Goal: Obtain resource: Download file/media

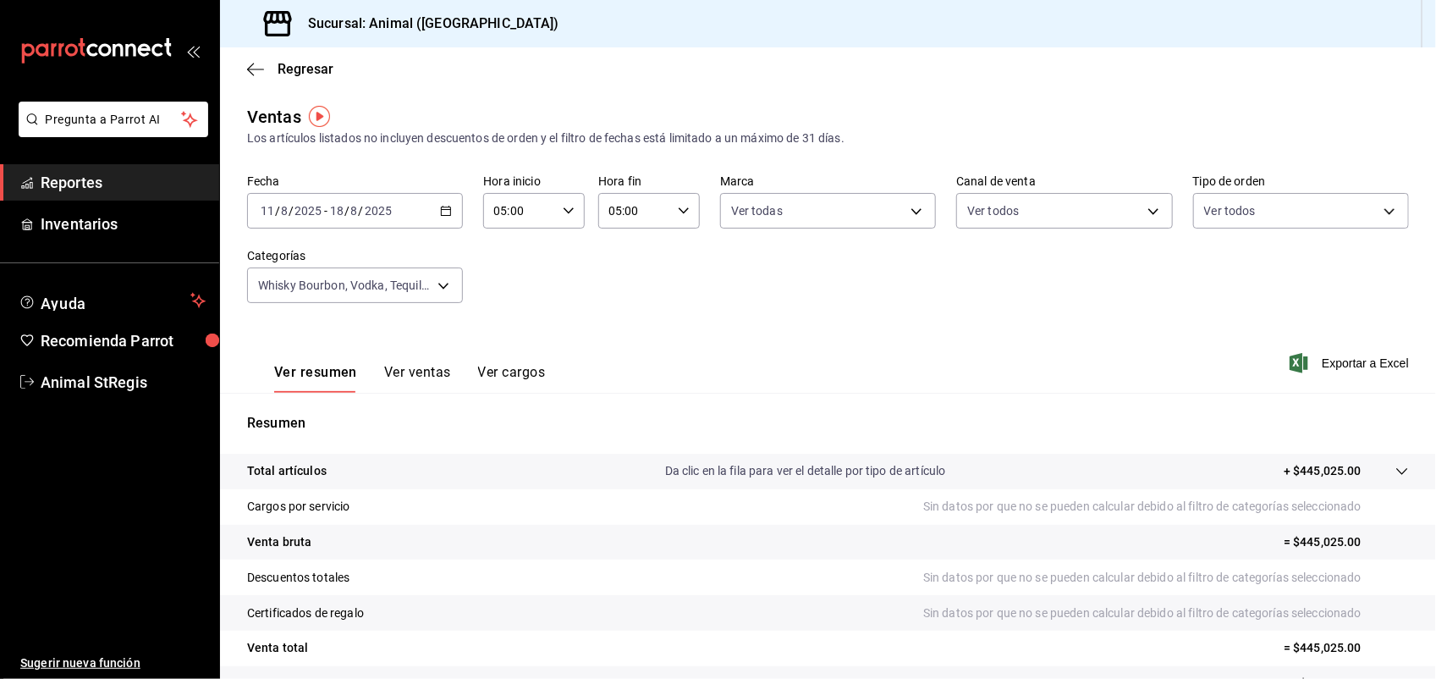
click at [434, 222] on div "[DATE] [DATE] - [DATE] [DATE]" at bounding box center [355, 211] width 216 height 36
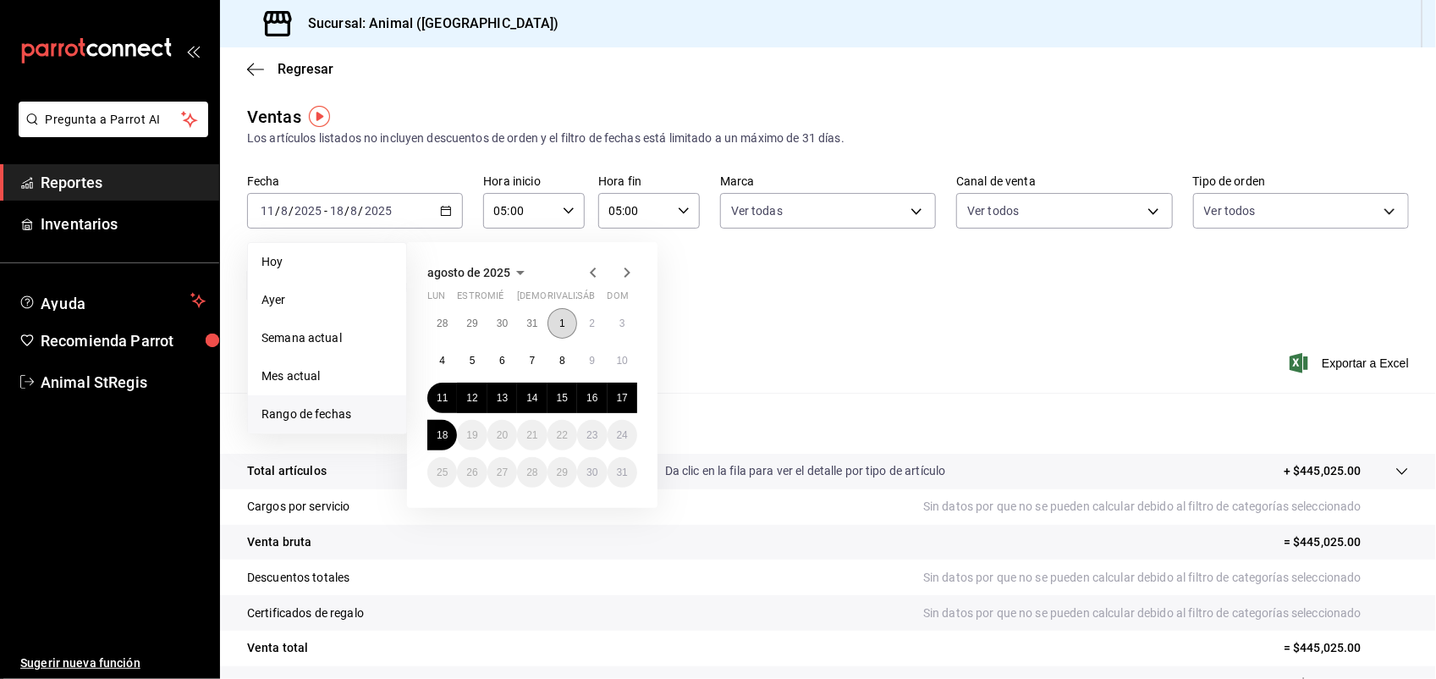
click at [556, 324] on button "1" at bounding box center [563, 323] width 30 height 30
click at [446, 434] on abbr "18" at bounding box center [442, 435] width 11 height 12
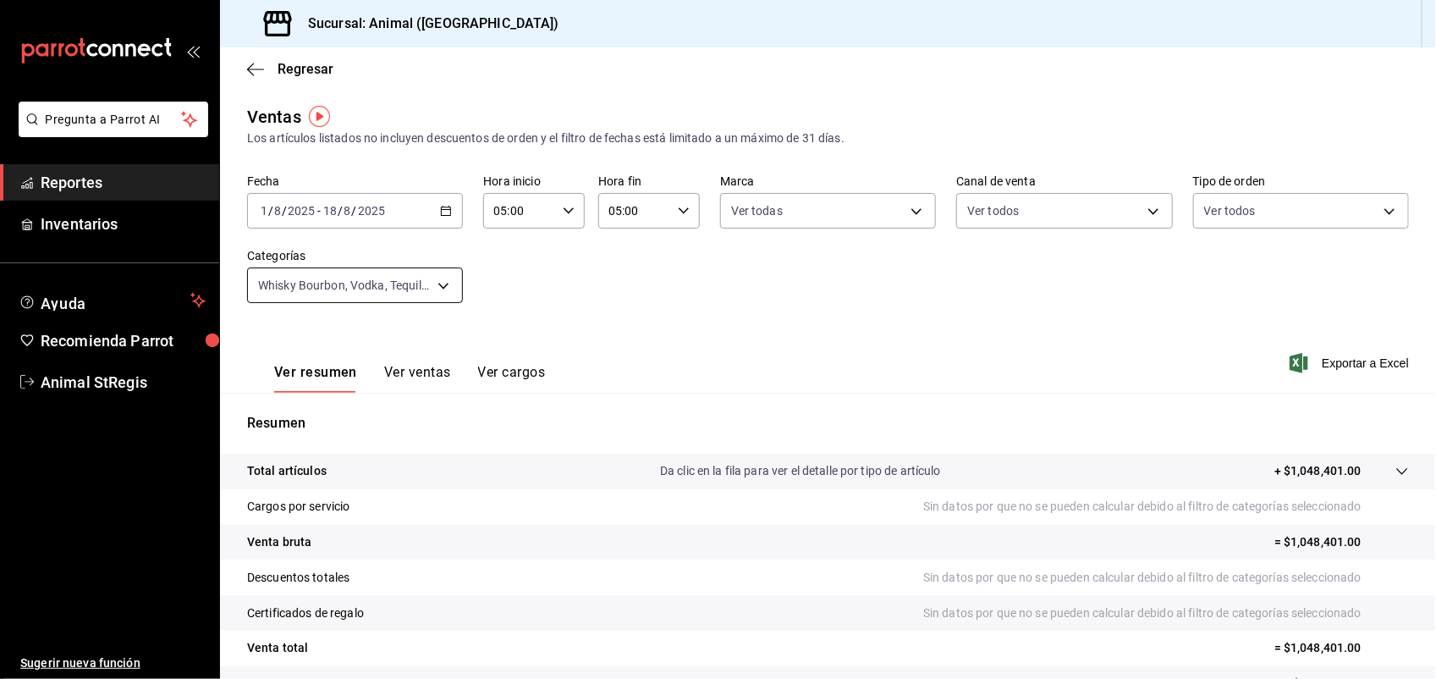
click at [441, 293] on body "Pregunta a Parrot AI Reportes Inventarios Ayuda Recomienda Parrot Animal StRegi…" at bounding box center [718, 339] width 1436 height 679
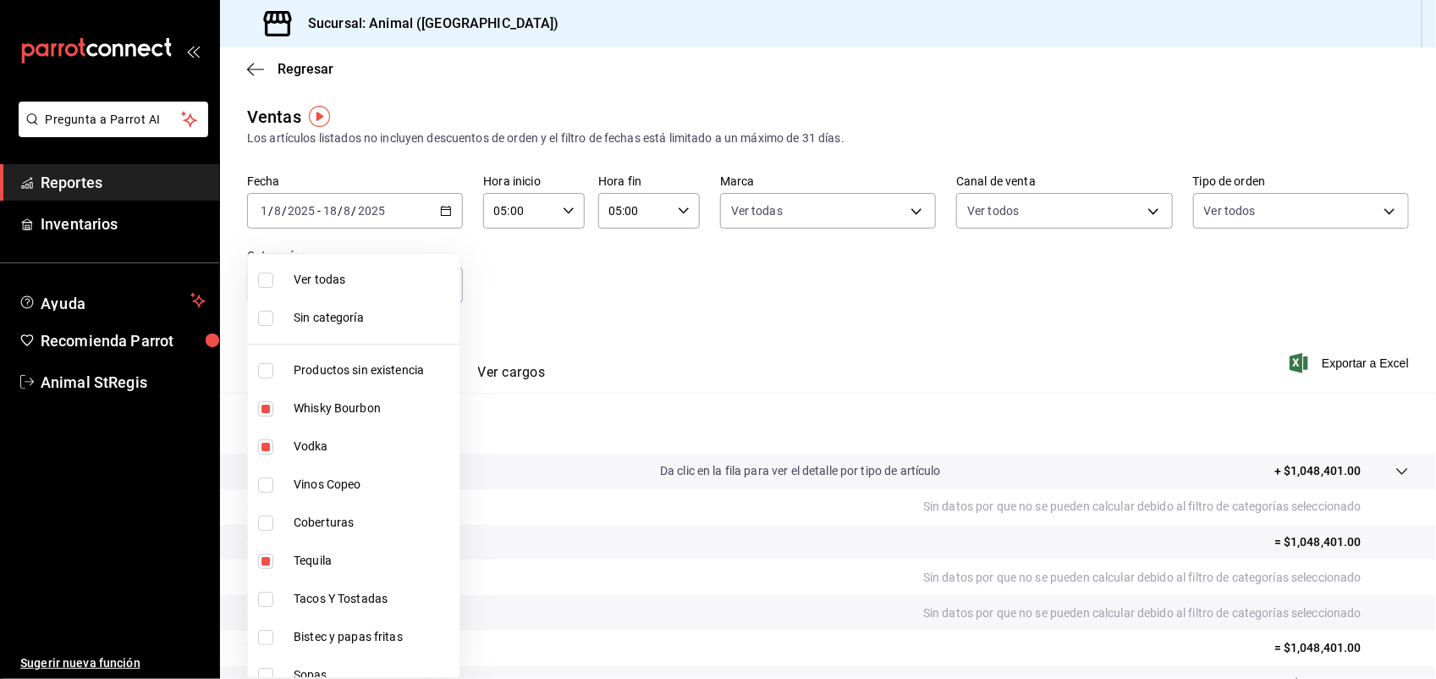
drag, startPoint x: 1430, startPoint y: 462, endPoint x: 1430, endPoint y: 487, distance: 24.5
click at [1430, 487] on div at bounding box center [718, 339] width 1436 height 679
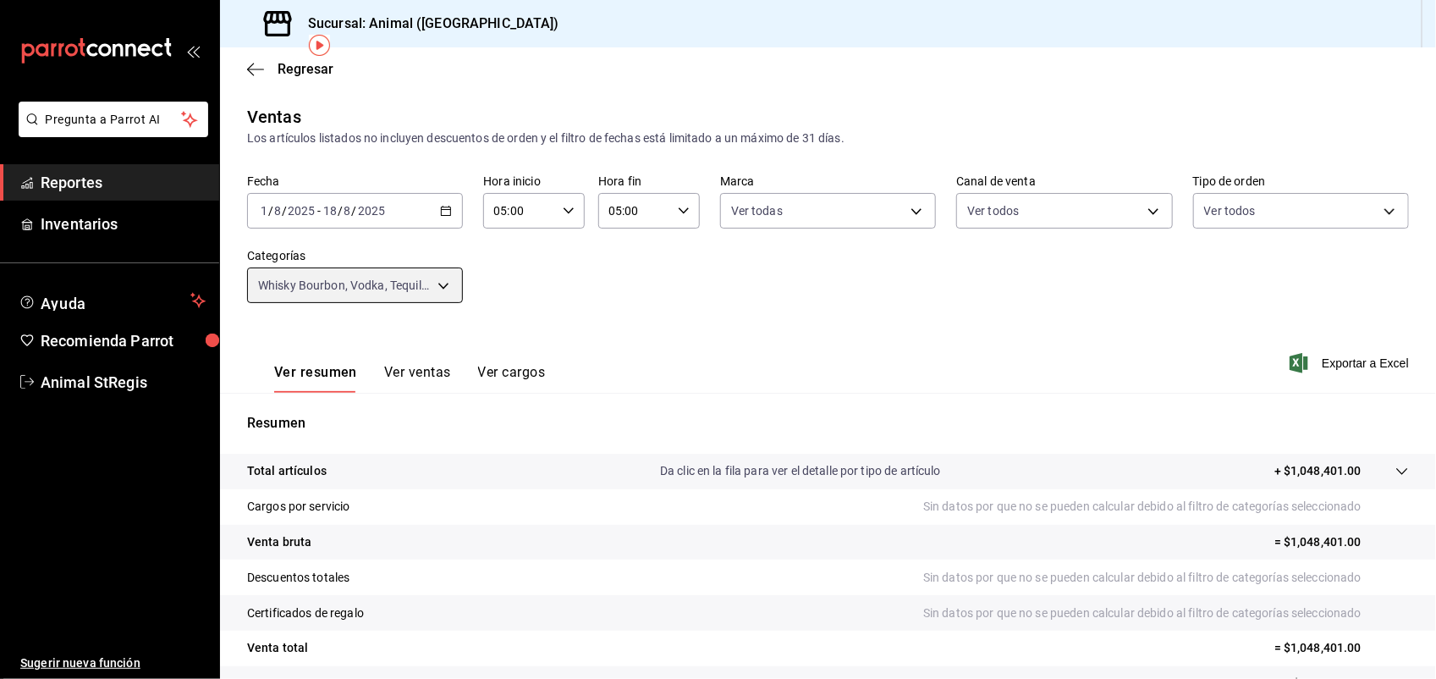
scroll to position [131, 0]
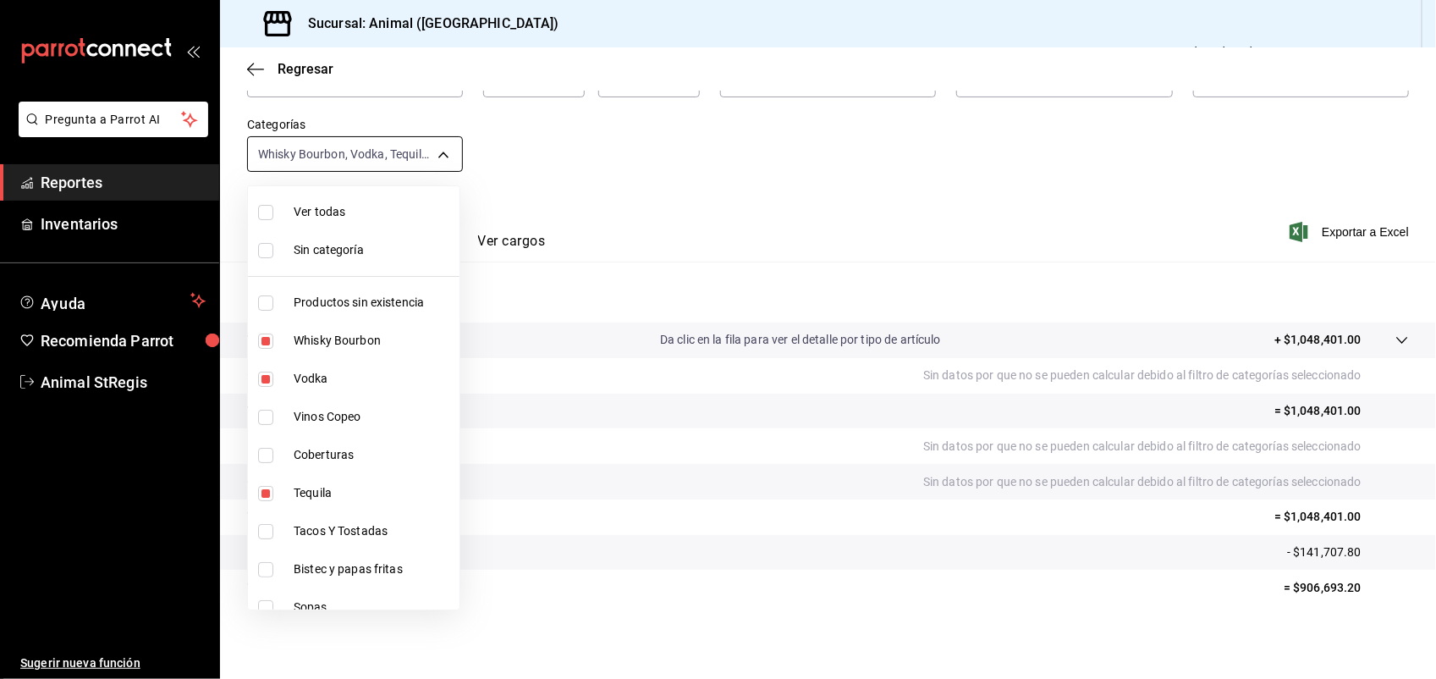
click at [440, 155] on body "Pregunta a Parrot AI Reportes Inventarios Ayuda Recomienda Parrot Animal StRegi…" at bounding box center [718, 339] width 1436 height 679
click at [440, 155] on div at bounding box center [718, 339] width 1436 height 679
click at [440, 155] on body "Pregunta a Parrot AI Reportes Inventarios Ayuda Recomienda Parrot Animal StRegi…" at bounding box center [718, 339] width 1436 height 679
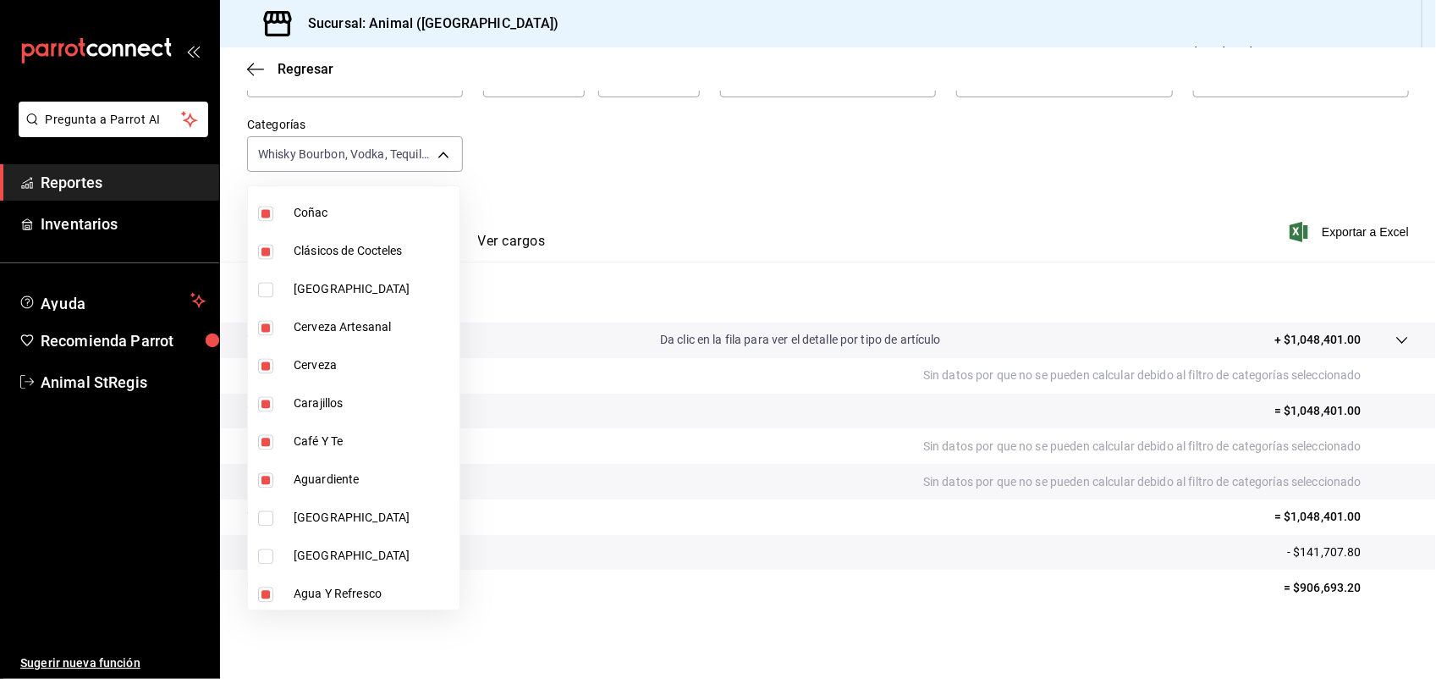
scroll to position [1576, 0]
click at [846, 187] on div at bounding box center [718, 339] width 1436 height 679
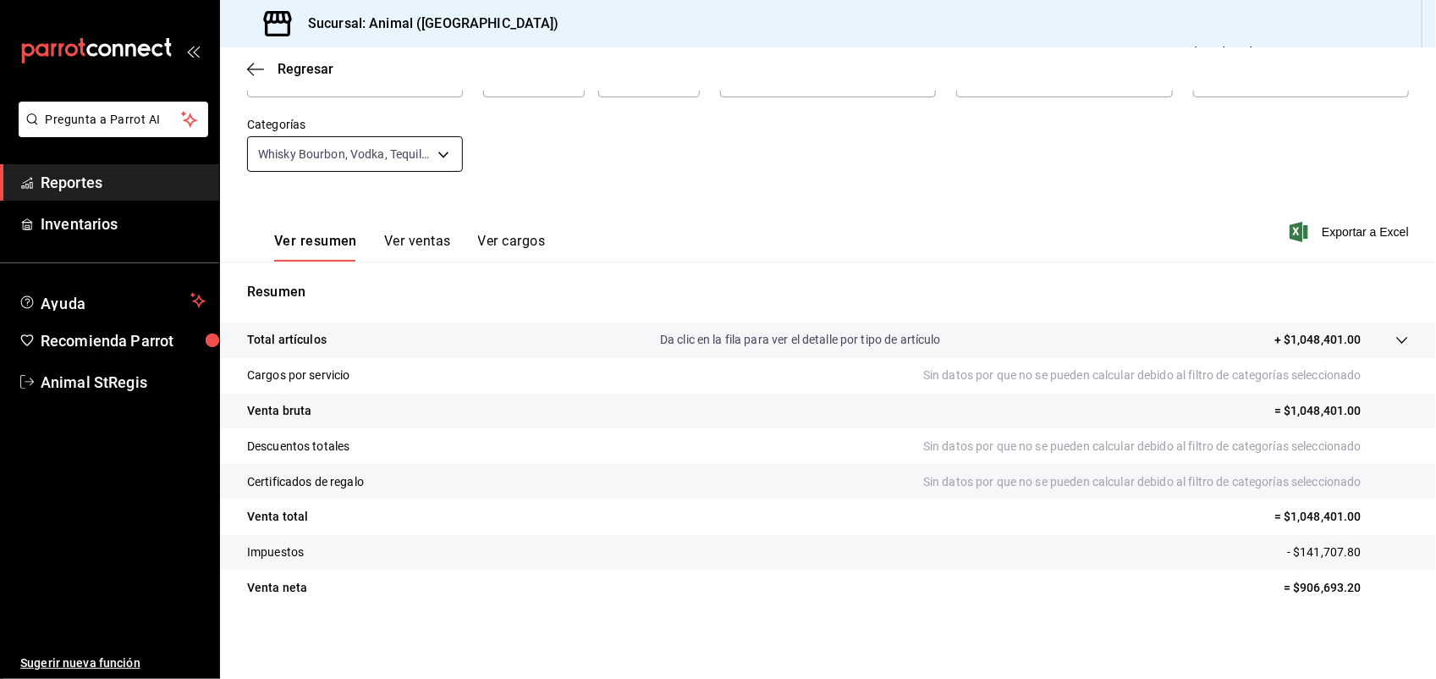
click at [438, 157] on body "Pregunta a Parrot AI Reportes Inventarios Ayuda Recomienda Parrot Animal StRegi…" at bounding box center [718, 339] width 1436 height 679
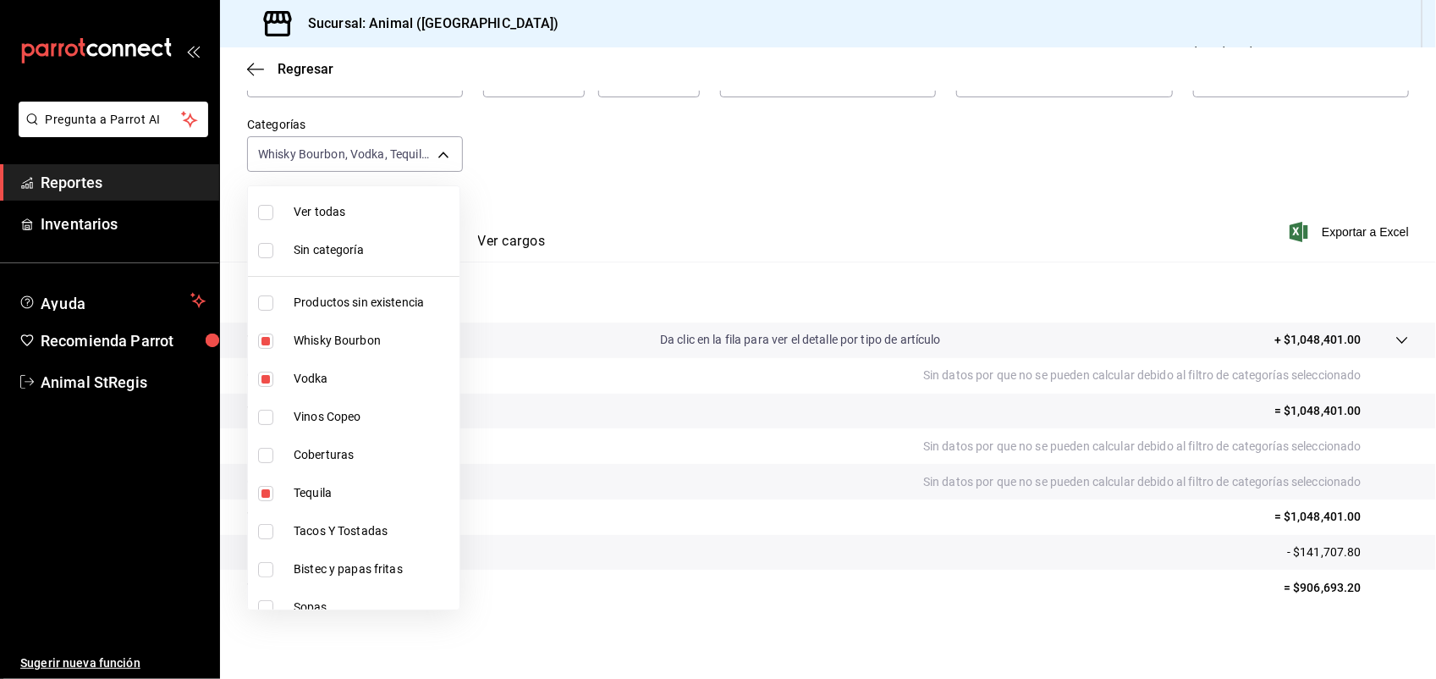
click at [271, 250] on input "checkbox" at bounding box center [265, 250] width 15 height 15
checkbox input "true"
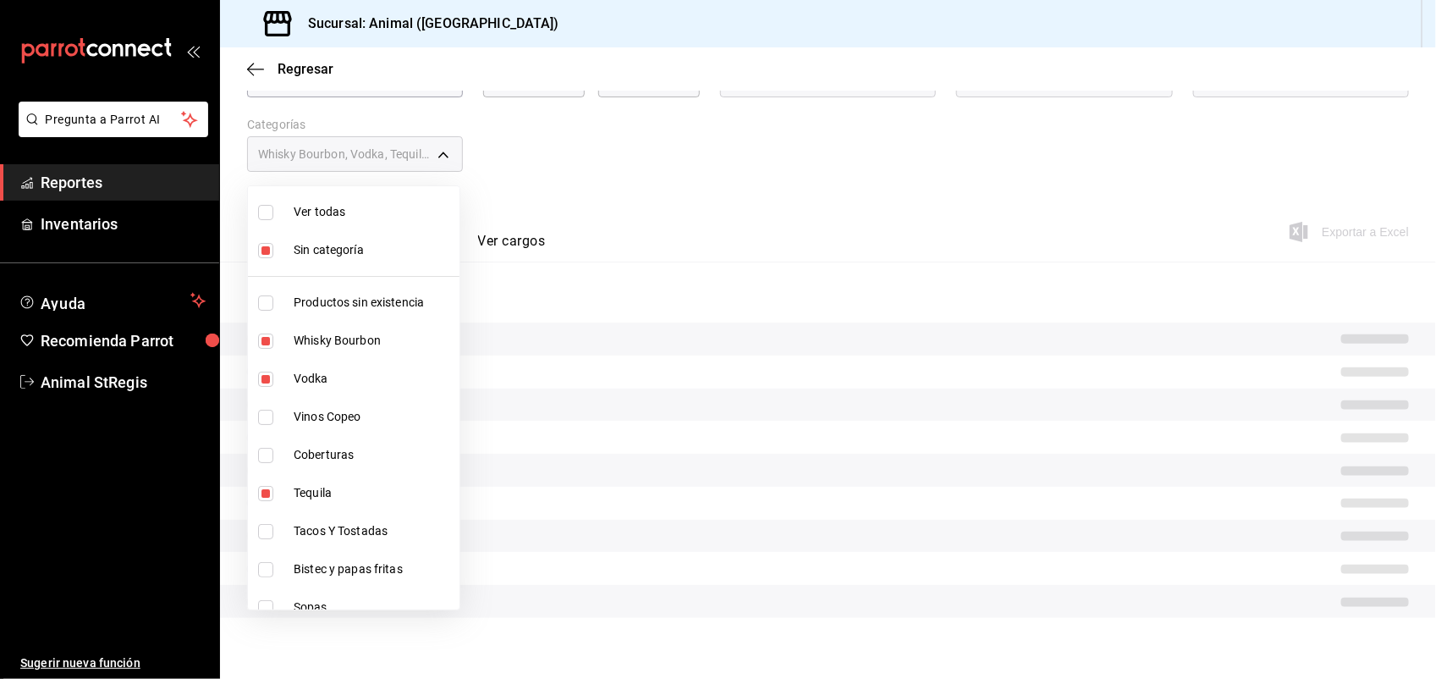
click at [268, 212] on input "checkbox" at bounding box center [265, 212] width 15 height 15
checkbox input "true"
type input "ab590da7-d0c4-47a8-ac4f-44aecaaca930,928f1d8c-49b4-4cad-a5c8-35f7885dcb7c,2440b…"
checkbox input "true"
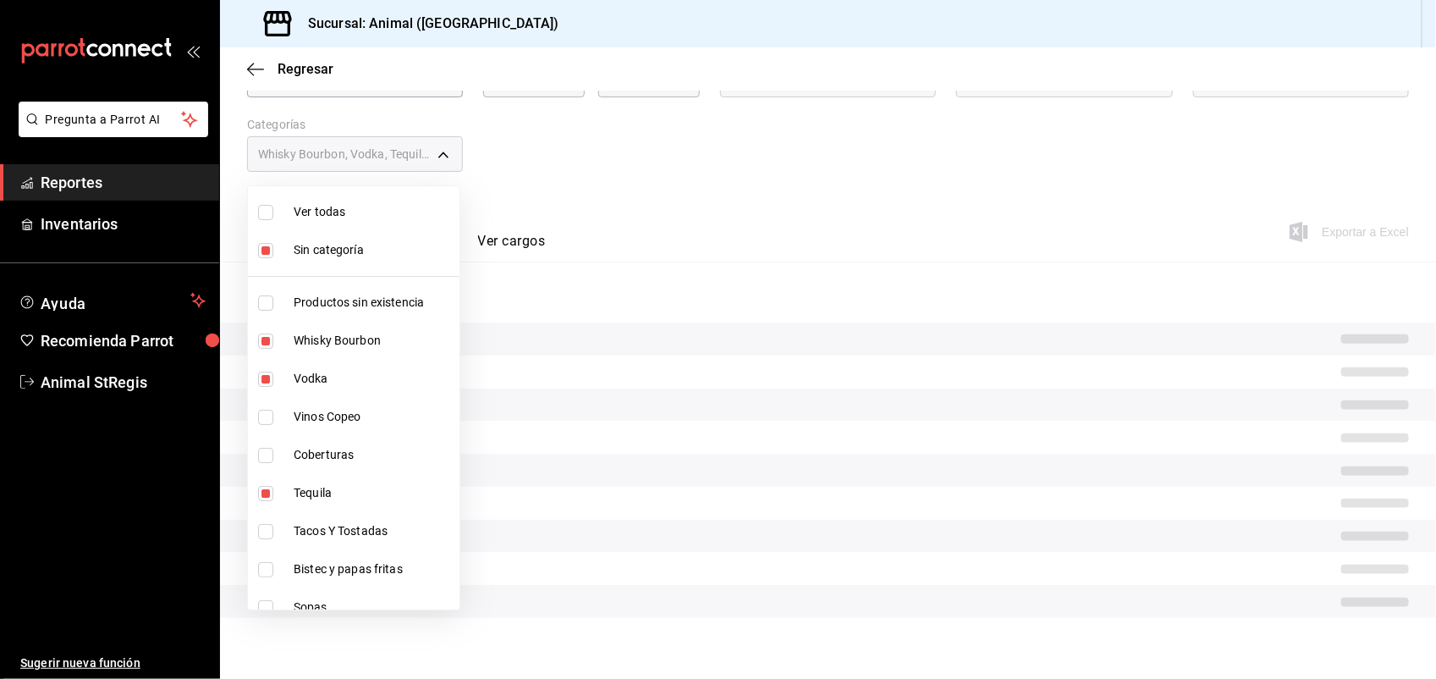
checkbox input "true"
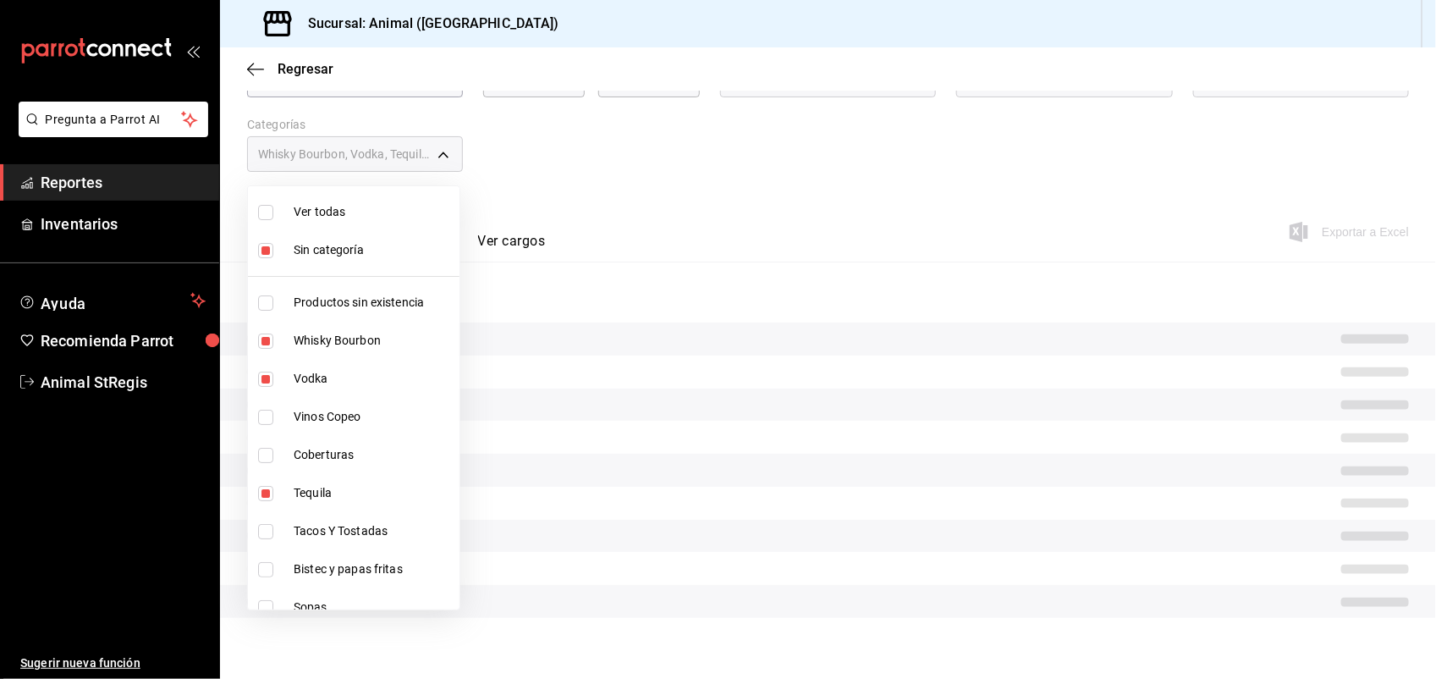
checkbox input "true"
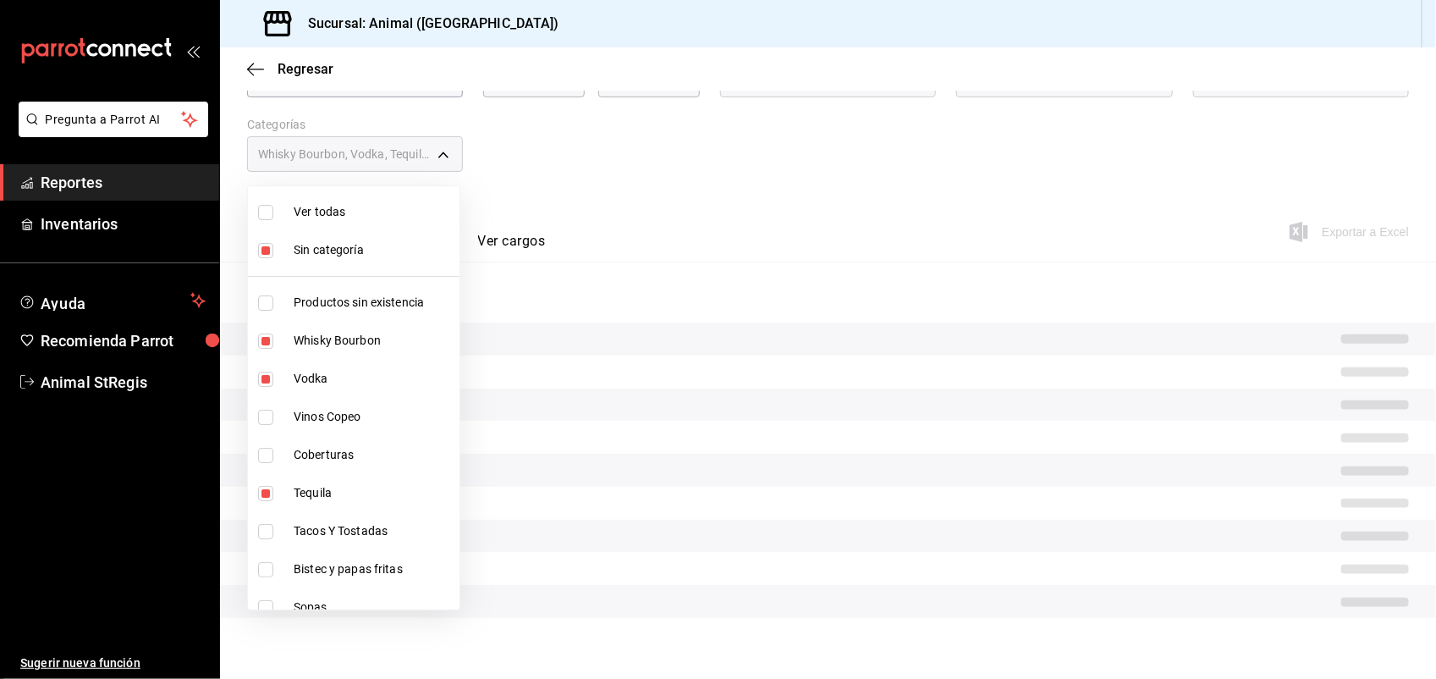
checkbox input "true"
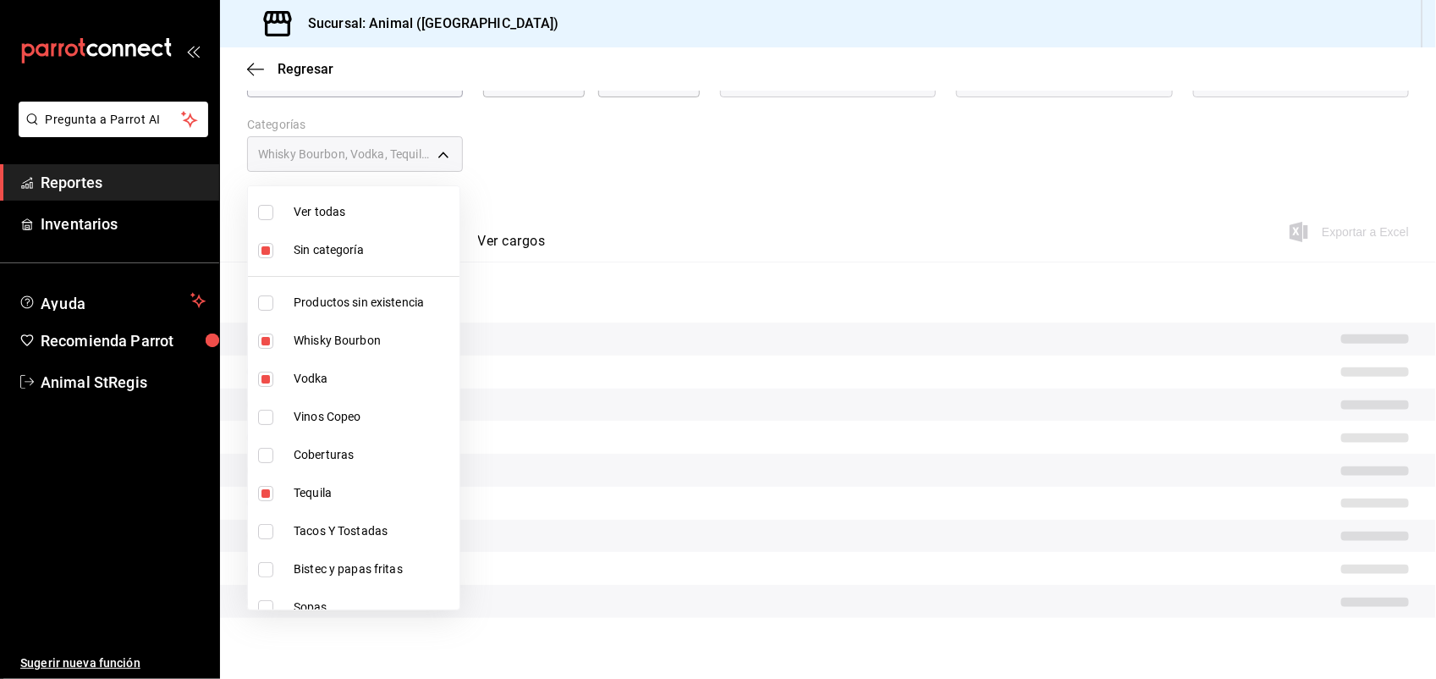
checkbox input "true"
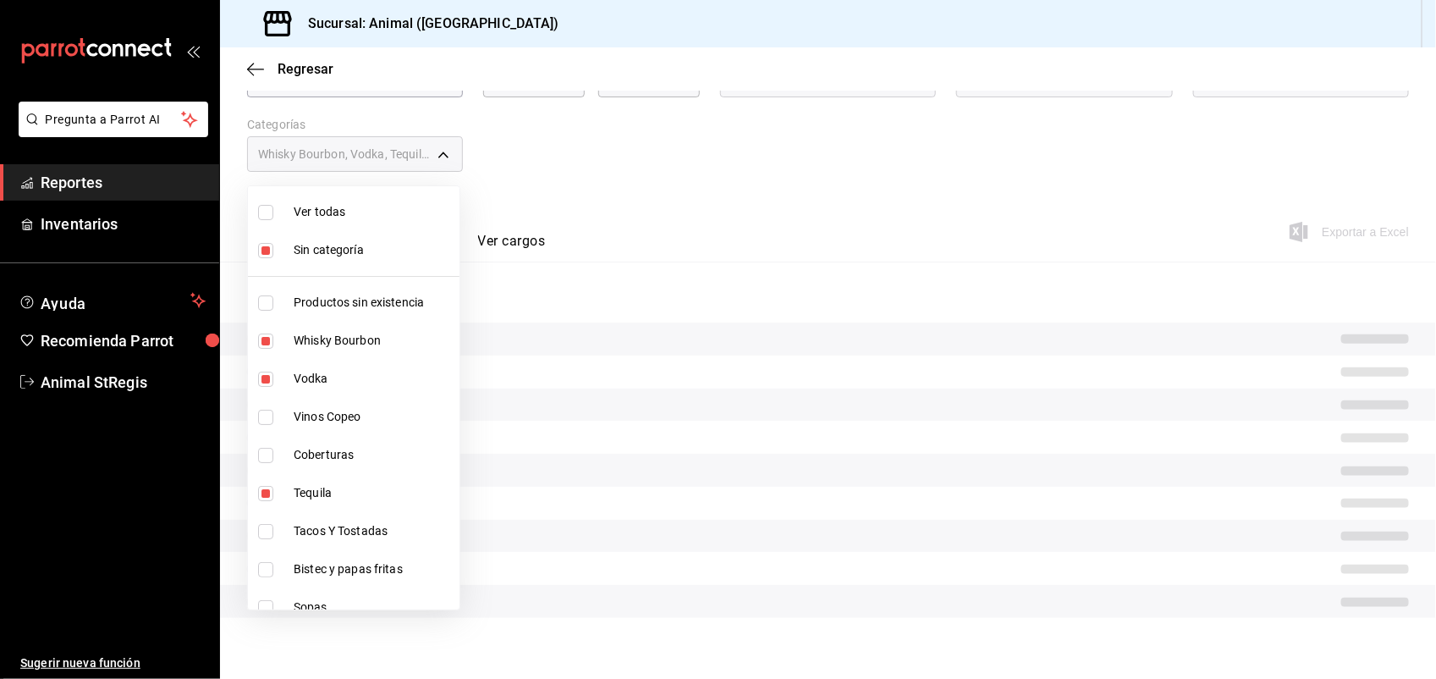
checkbox input "true"
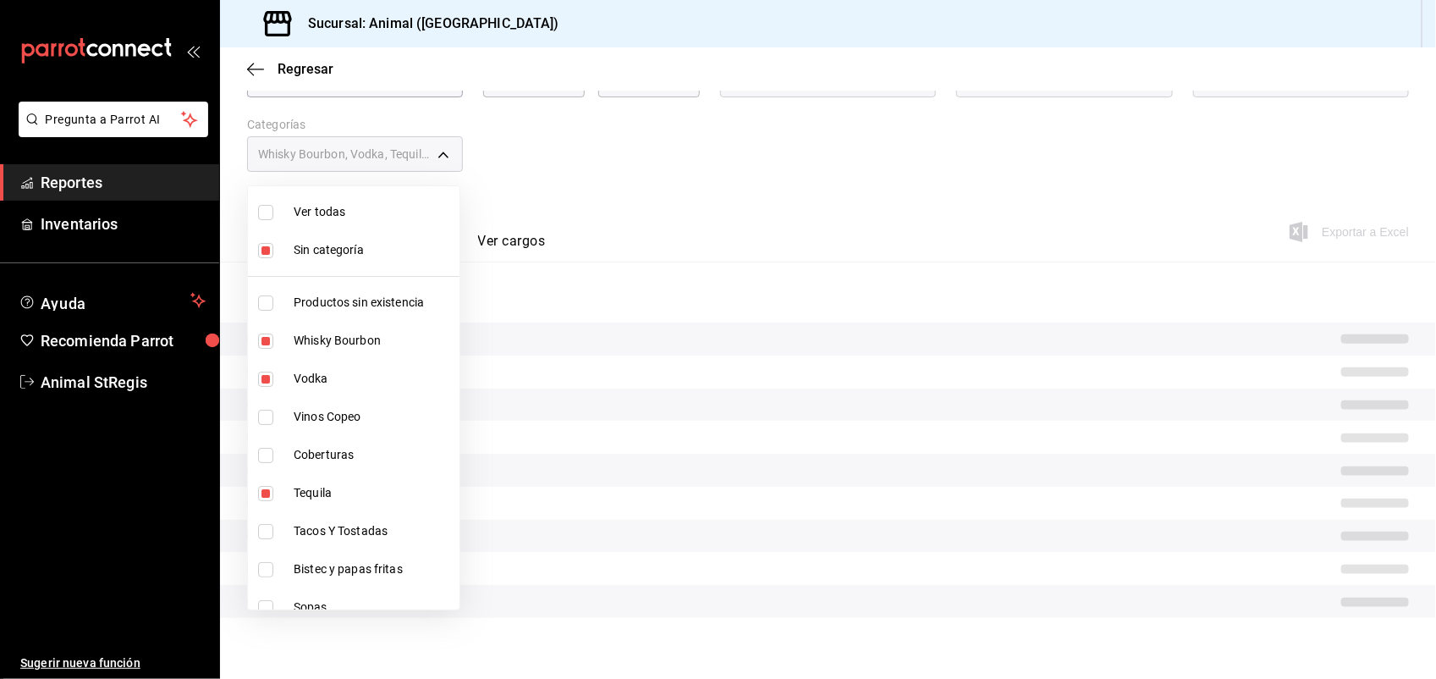
checkbox input "true"
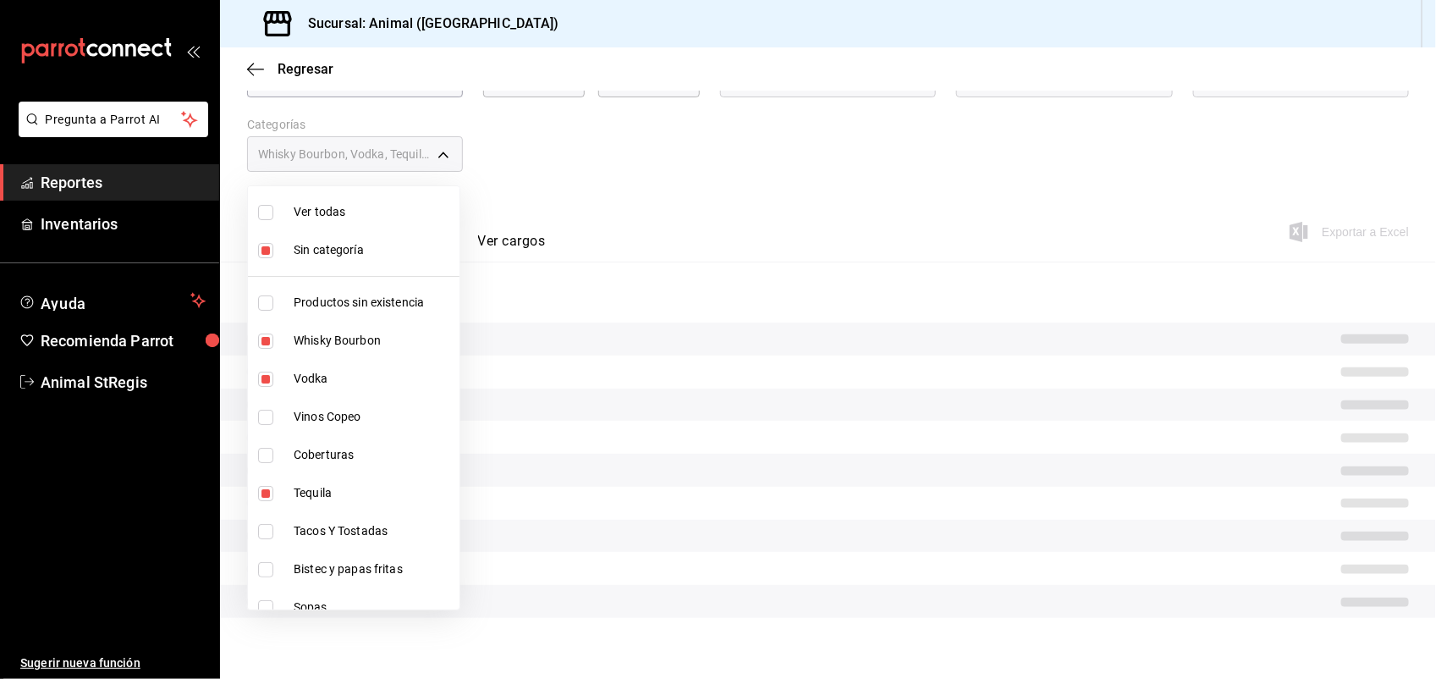
checkbox input "true"
click at [268, 243] on input "checkbox" at bounding box center [265, 250] width 15 height 15
checkbox input "false"
click at [267, 212] on input "checkbox" at bounding box center [265, 212] width 15 height 15
checkbox input "false"
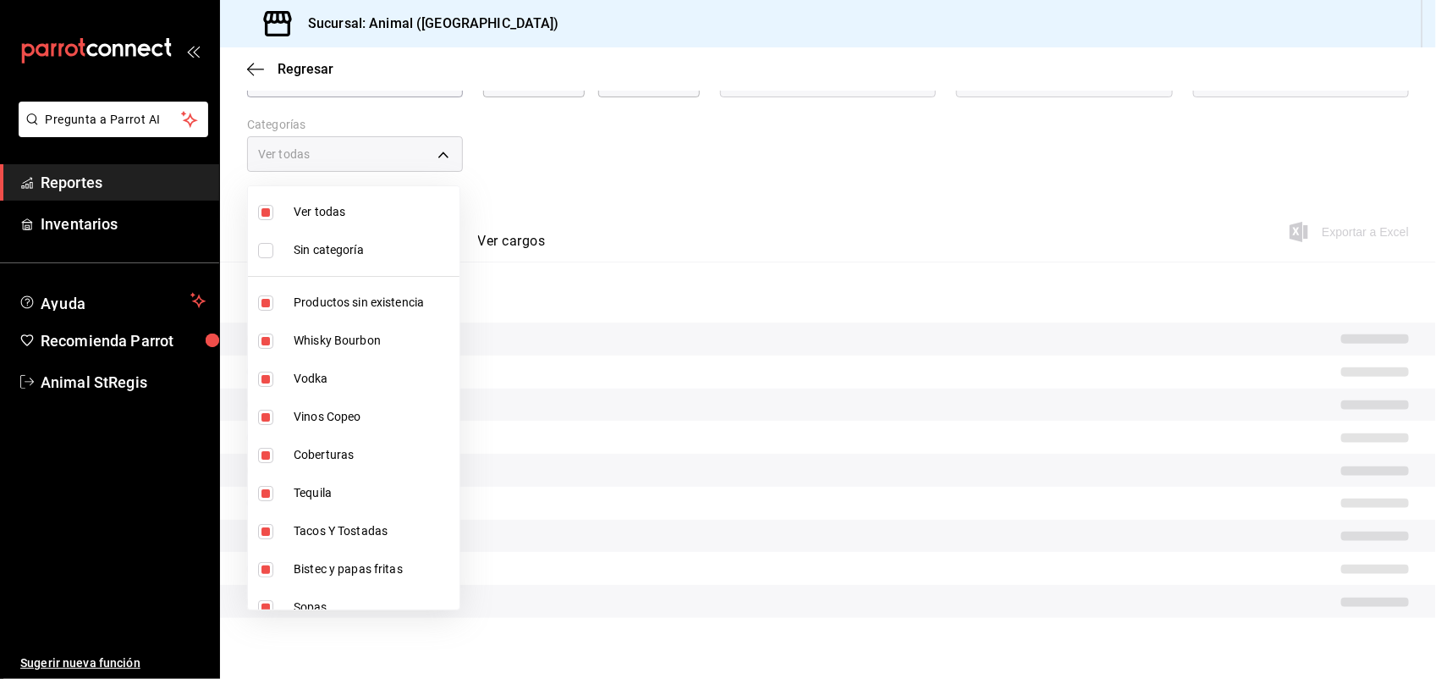
checkbox input "false"
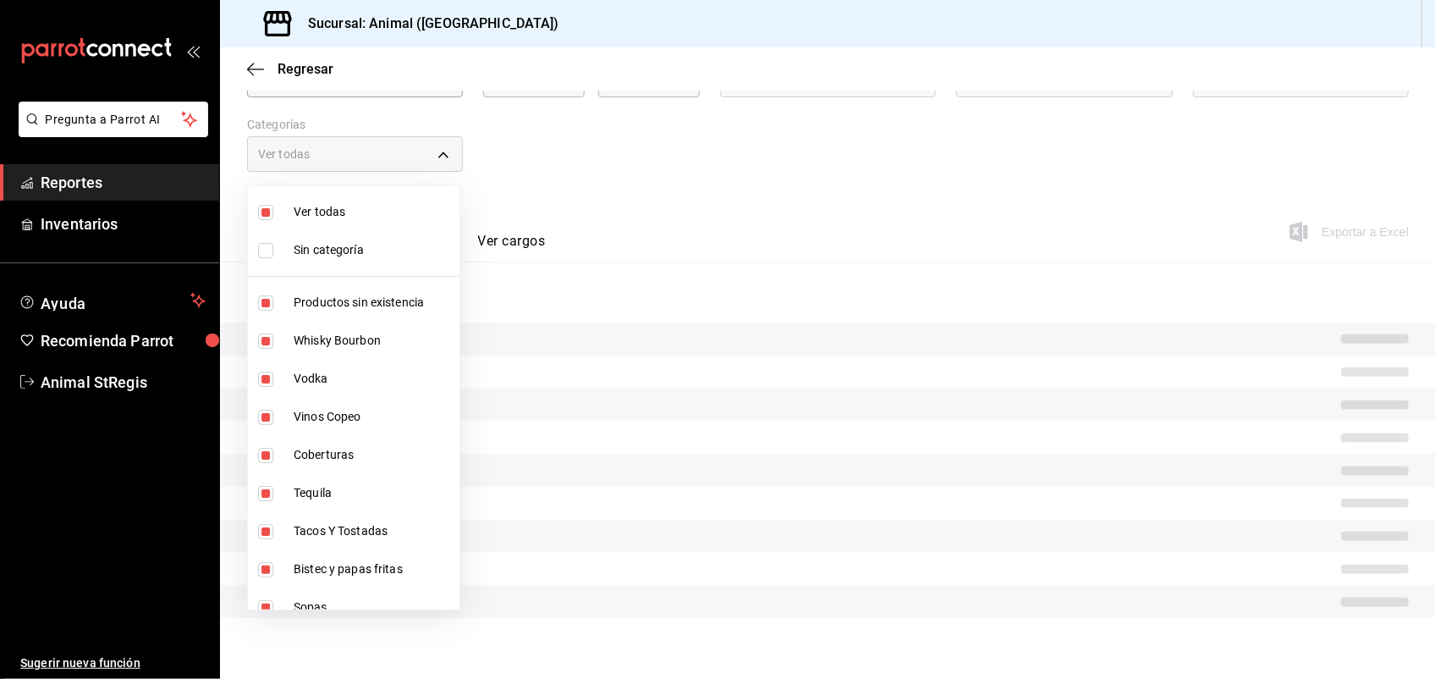
checkbox input "false"
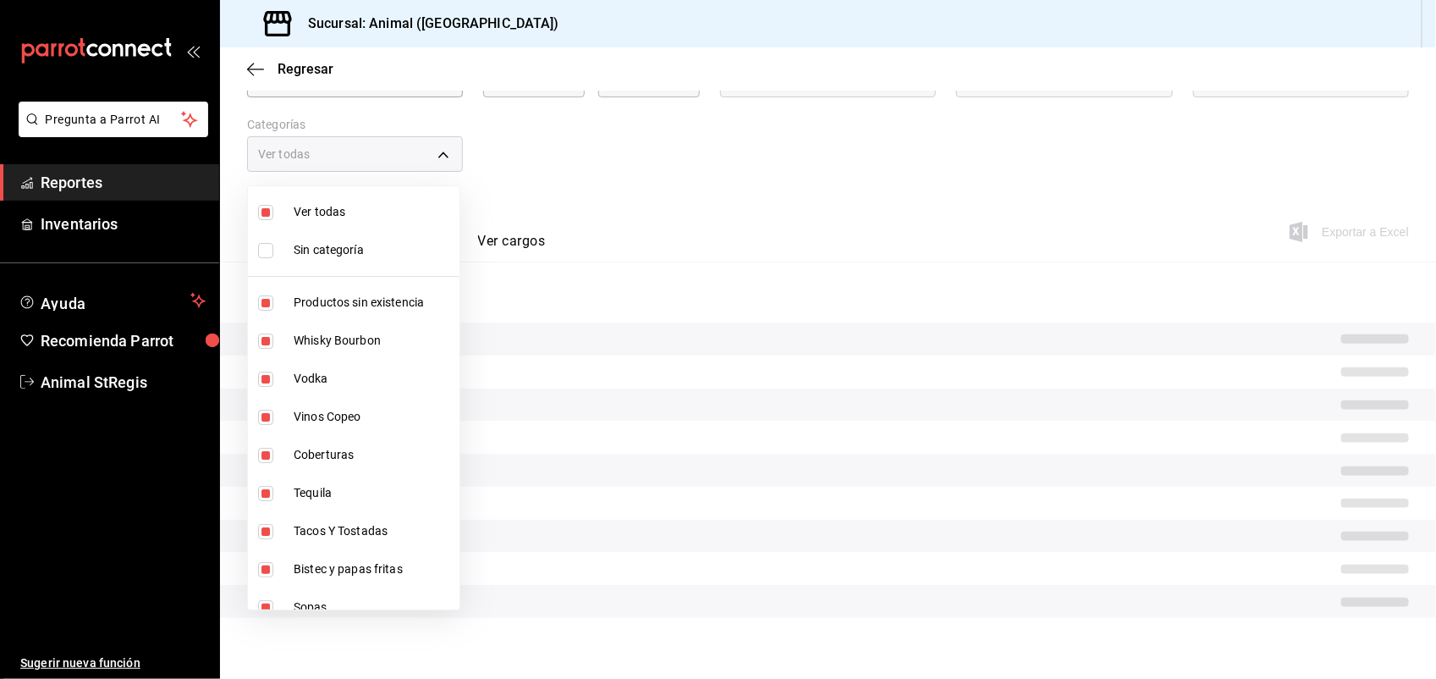
checkbox input "false"
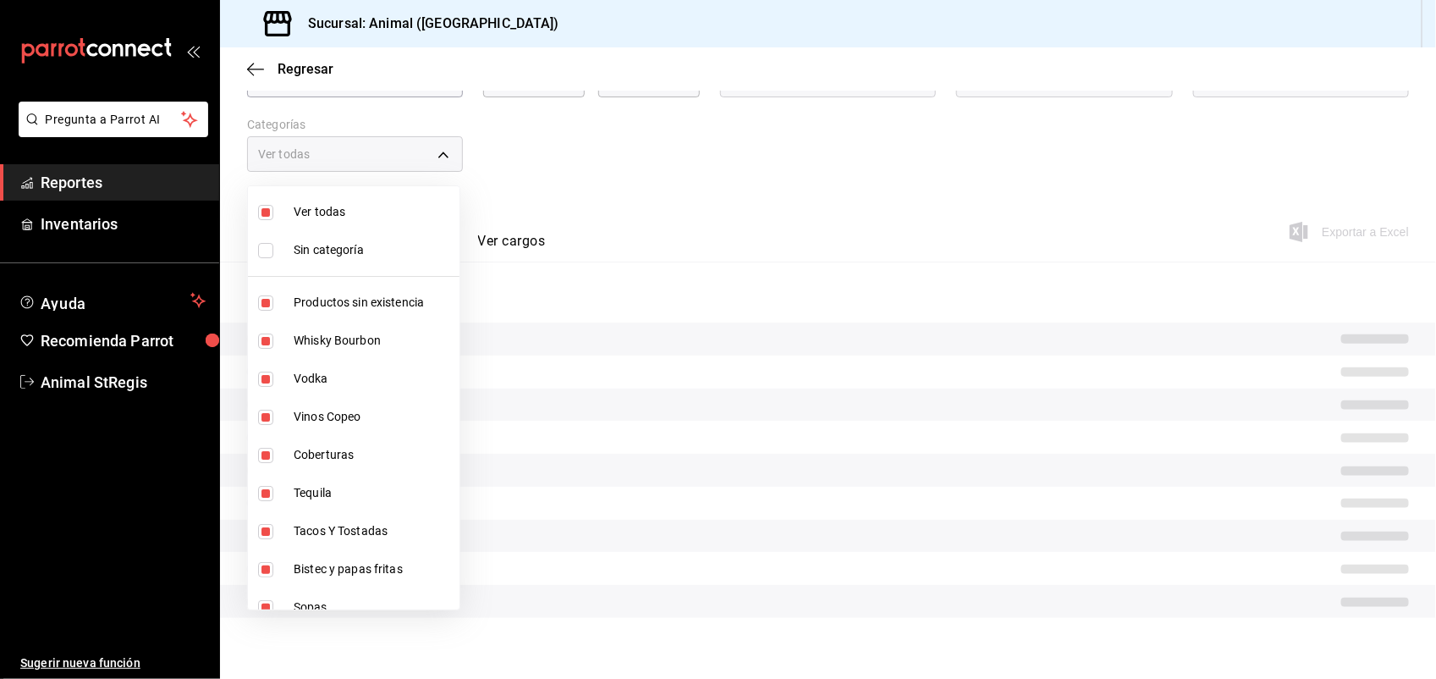
checkbox input "false"
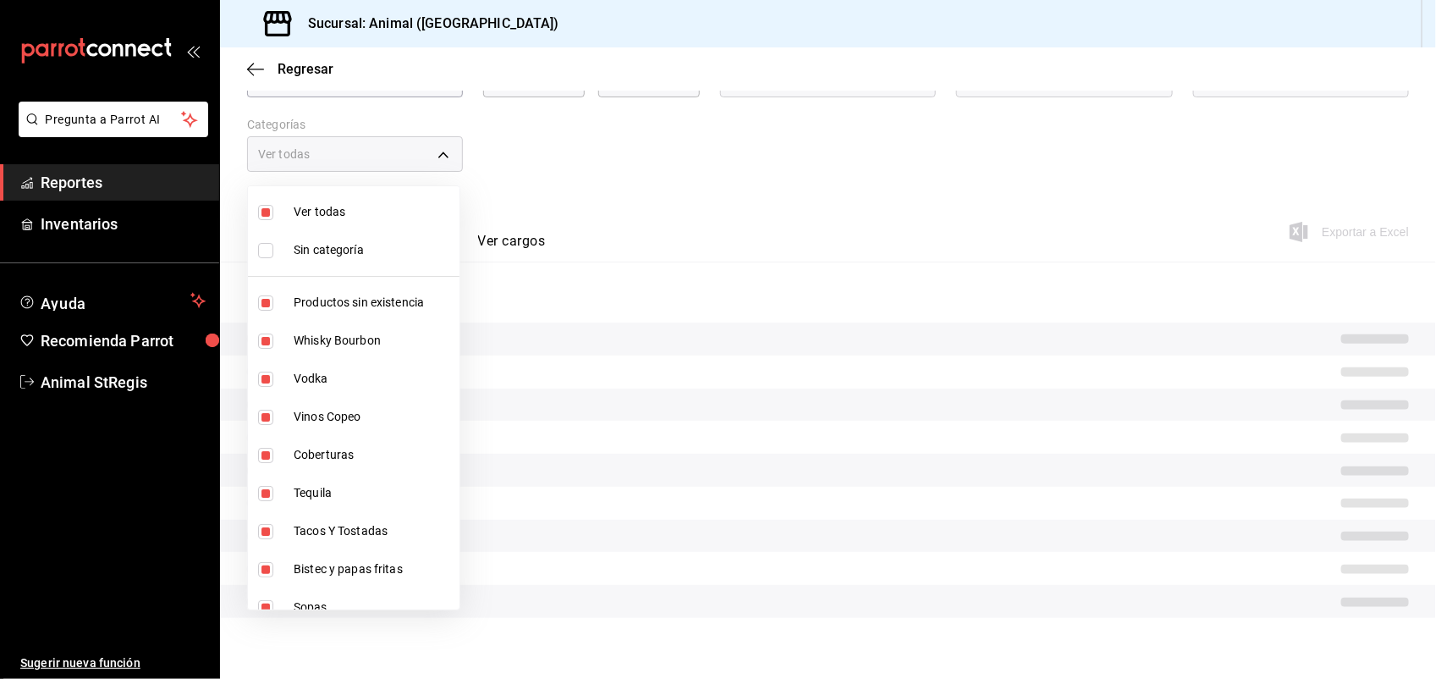
checkbox input "false"
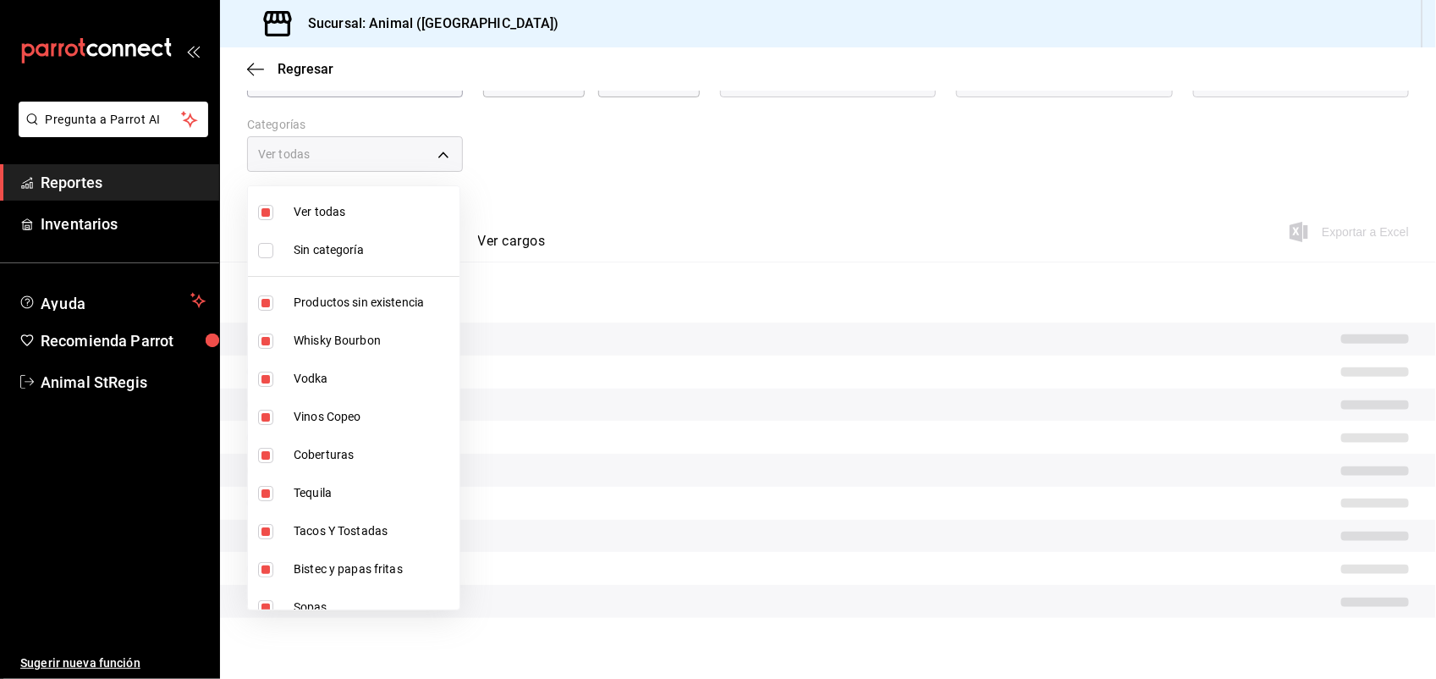
checkbox input "false"
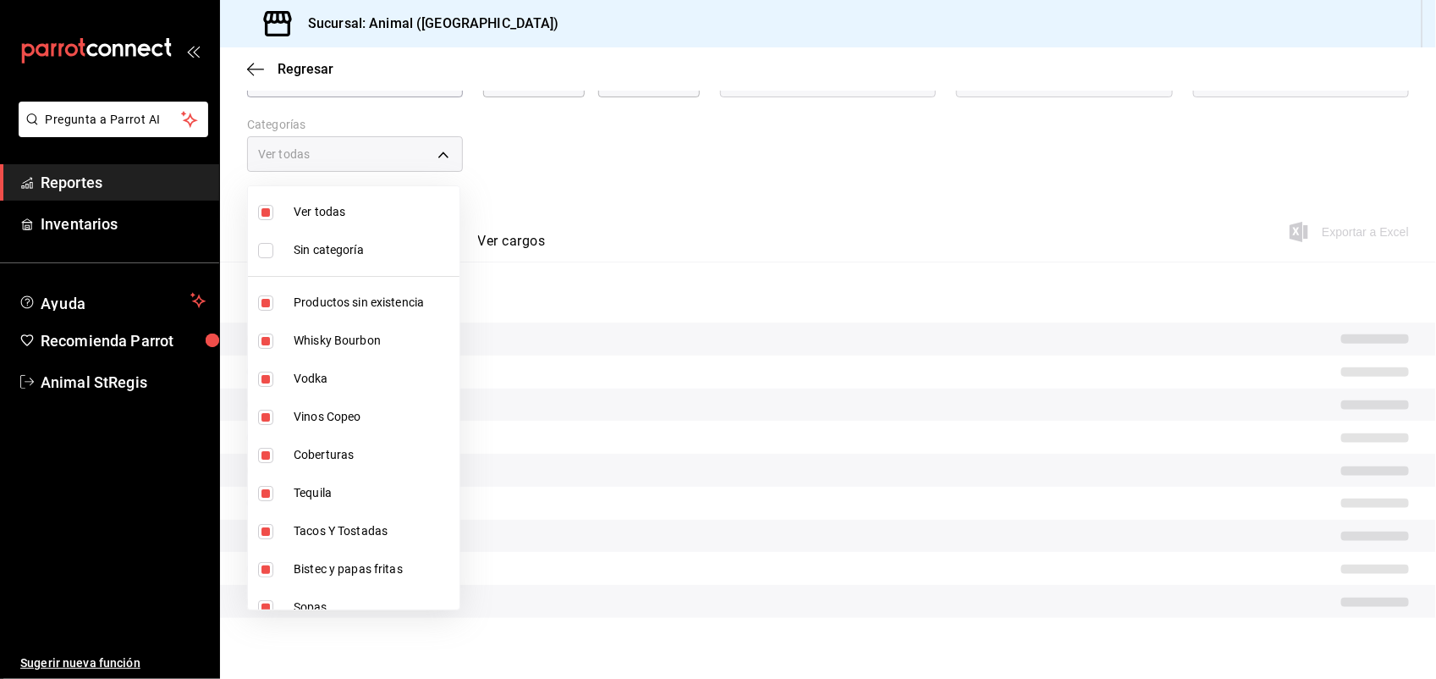
checkbox input "false"
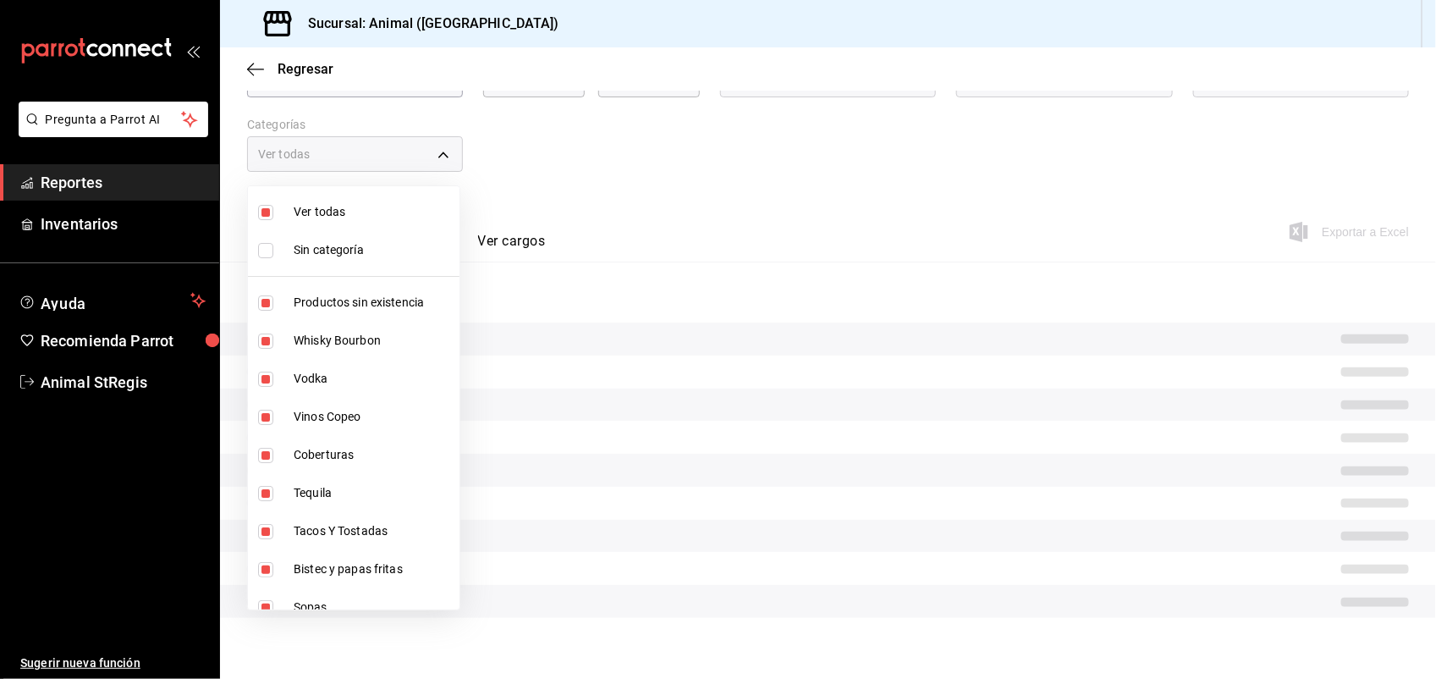
checkbox input "false"
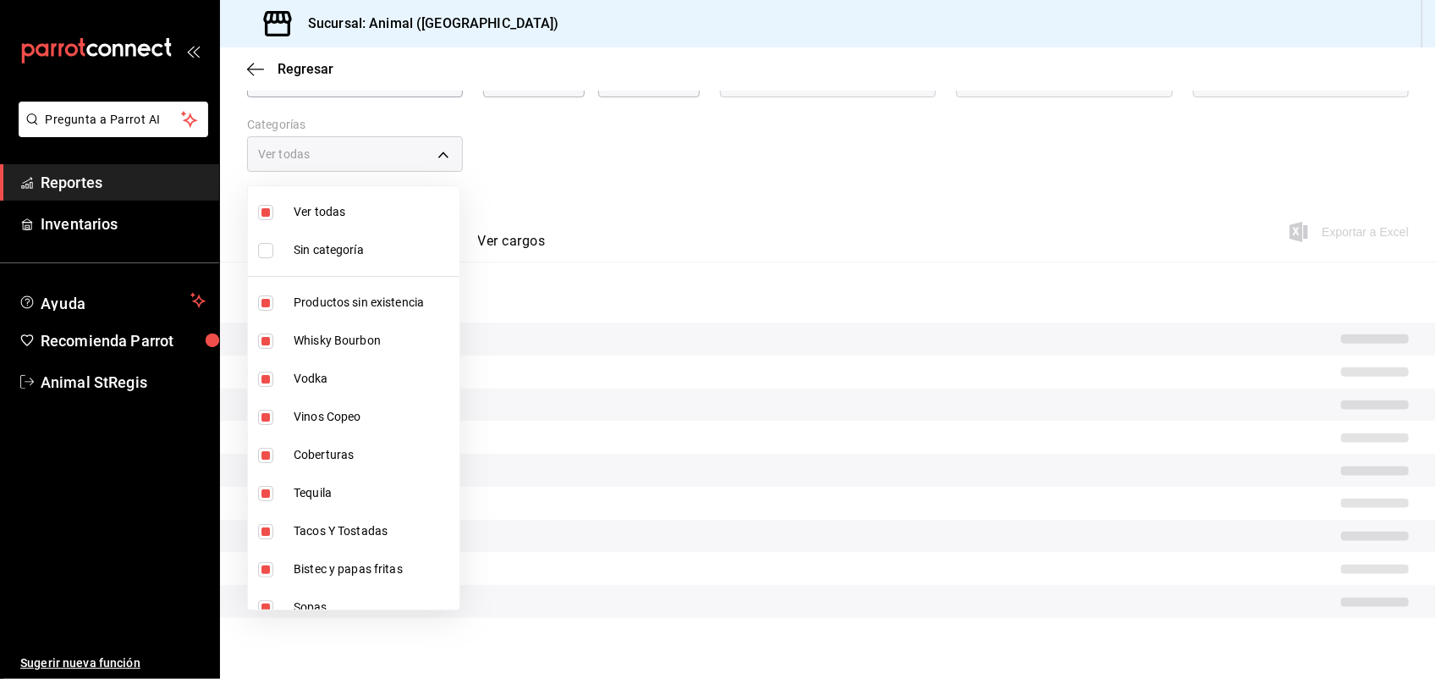
checkbox input "false"
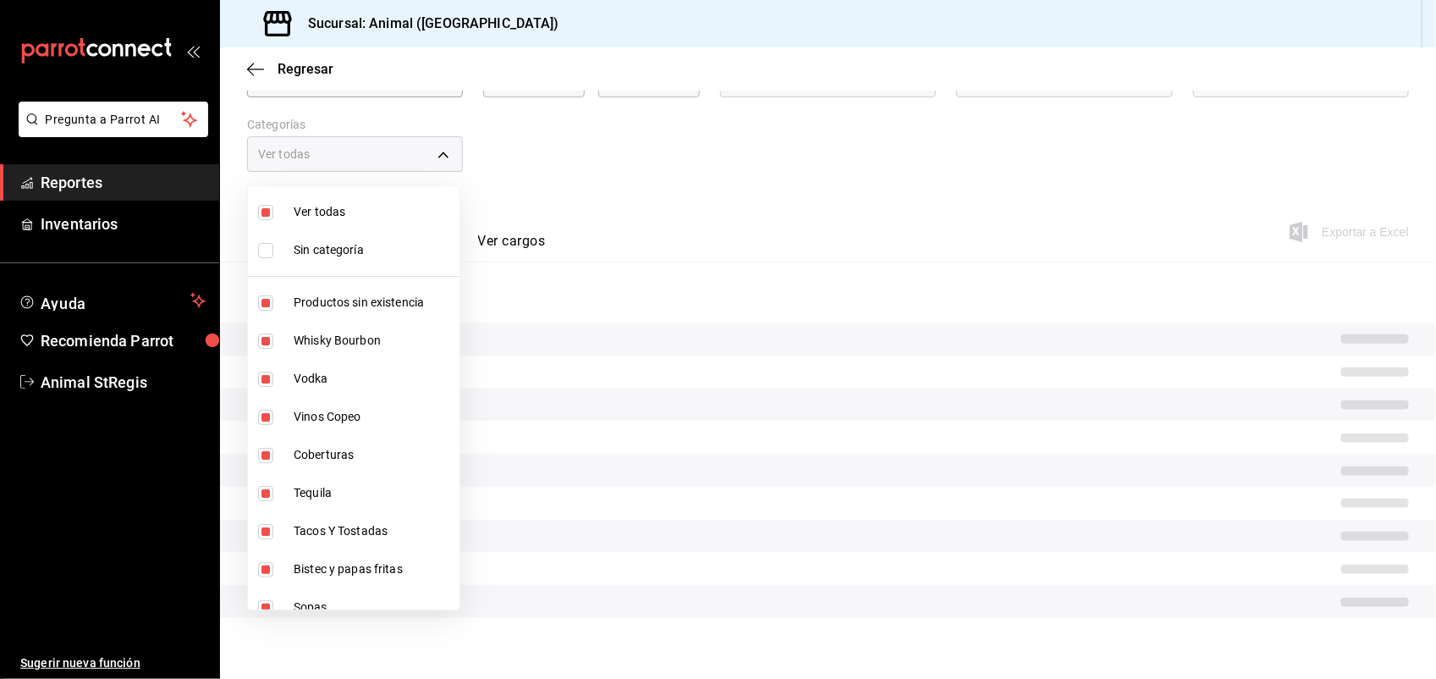
checkbox input "false"
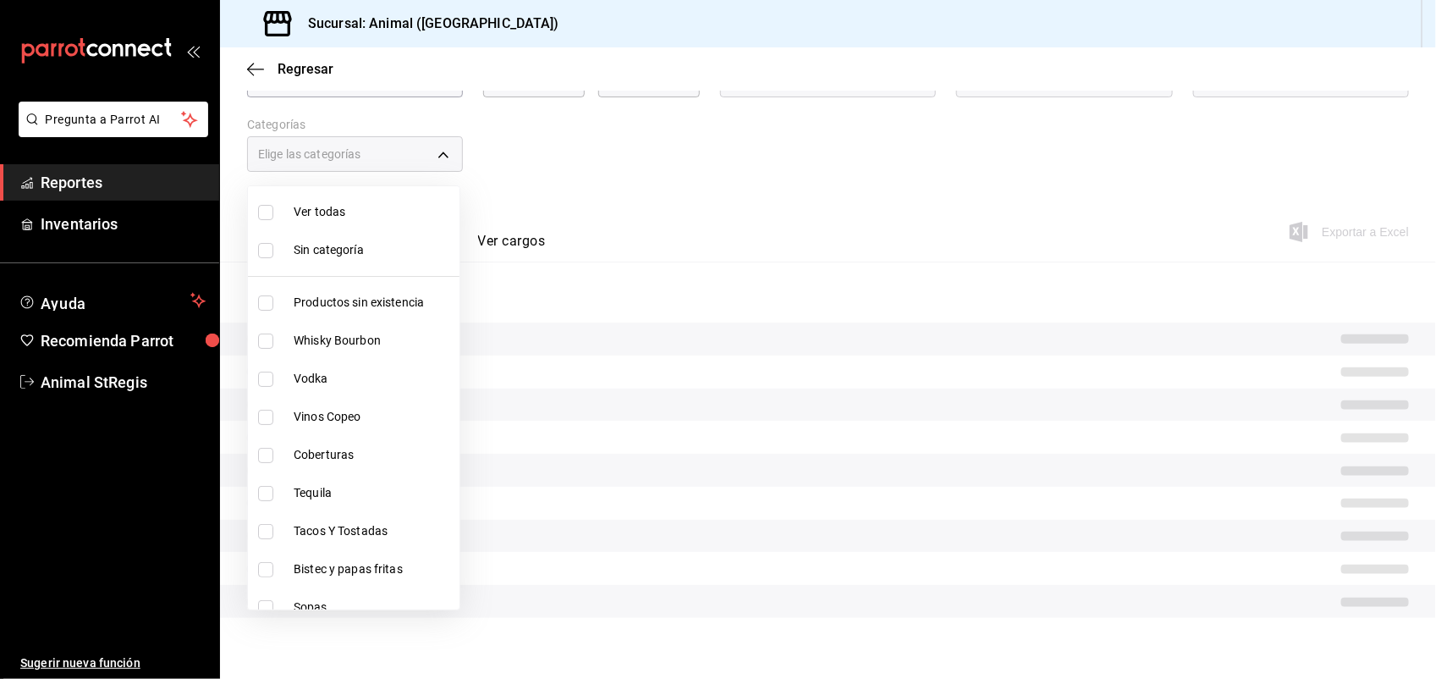
click at [276, 524] on label at bounding box center [269, 531] width 22 height 15
click at [273, 524] on input "checkbox" at bounding box center [265, 531] width 15 height 15
checkbox input "false"
click at [268, 535] on input "checkbox" at bounding box center [265, 531] width 15 height 15
checkbox input "true"
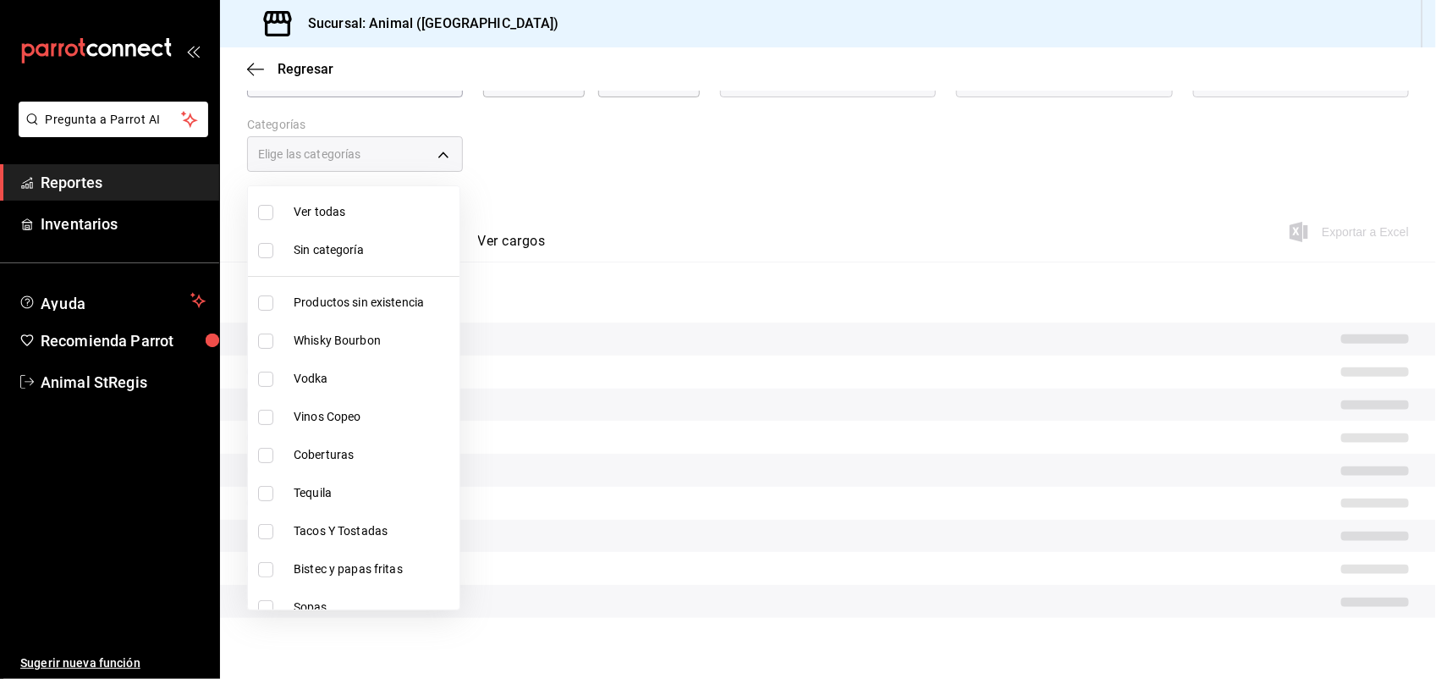
type input "478caa61-5a17-4377-88e5-25c797c8acb8"
click at [265, 562] on input "checkbox" at bounding box center [265, 569] width 15 height 15
checkbox input "true"
type input "478caa61-5a17-4377-88e5-25c797c8acb8,c0133aaa-4126-4740-a95b-50edb015e131"
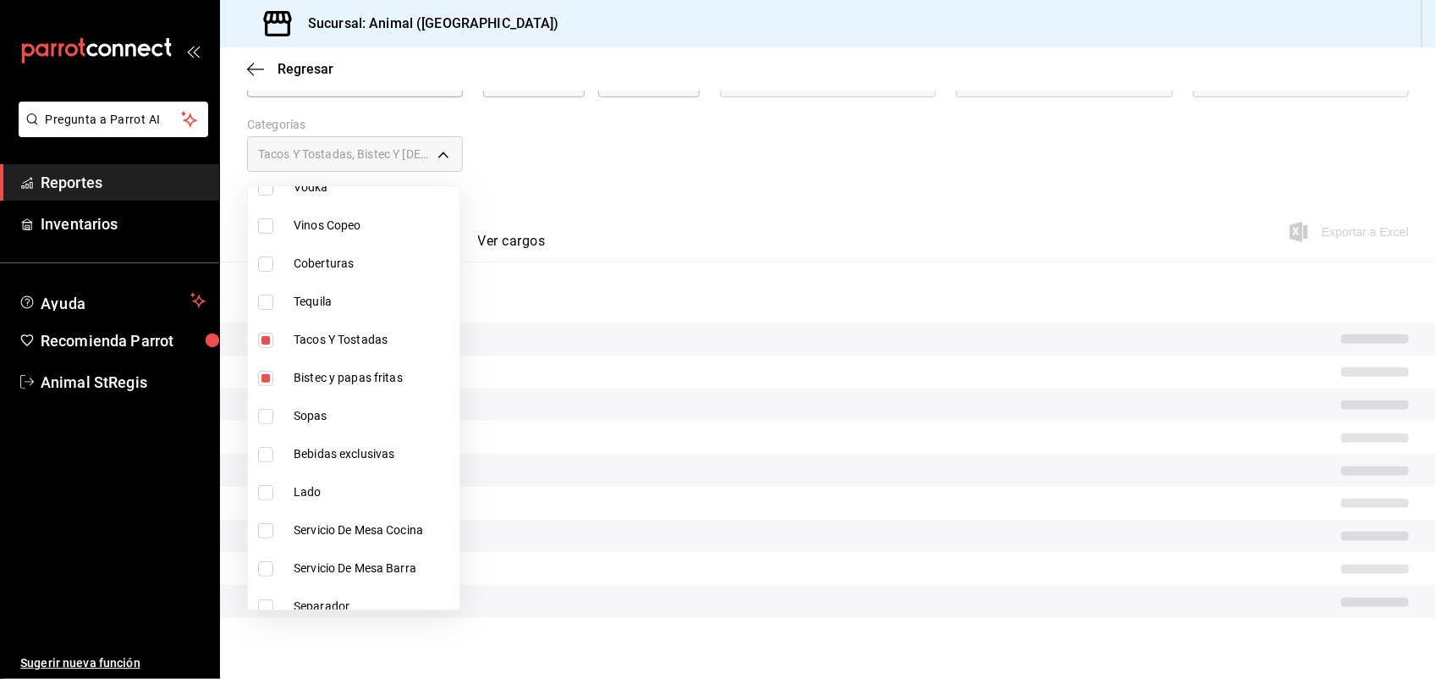
scroll to position [212, 0]
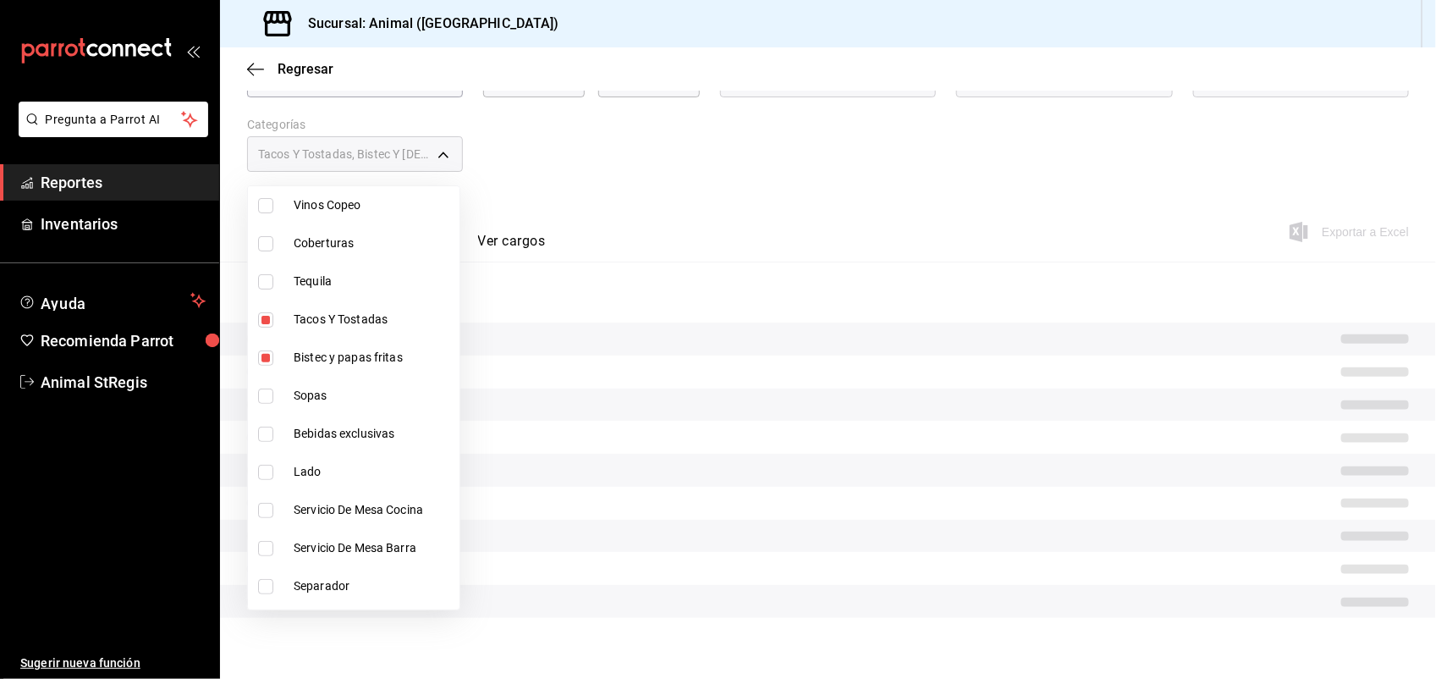
click at [264, 400] on input "checkbox" at bounding box center [265, 395] width 15 height 15
checkbox input "true"
type input "478caa61-5a17-4377-88e5-25c797c8acb8,c0133aaa-4126-4740-a95b-50edb015e131,de2f3…"
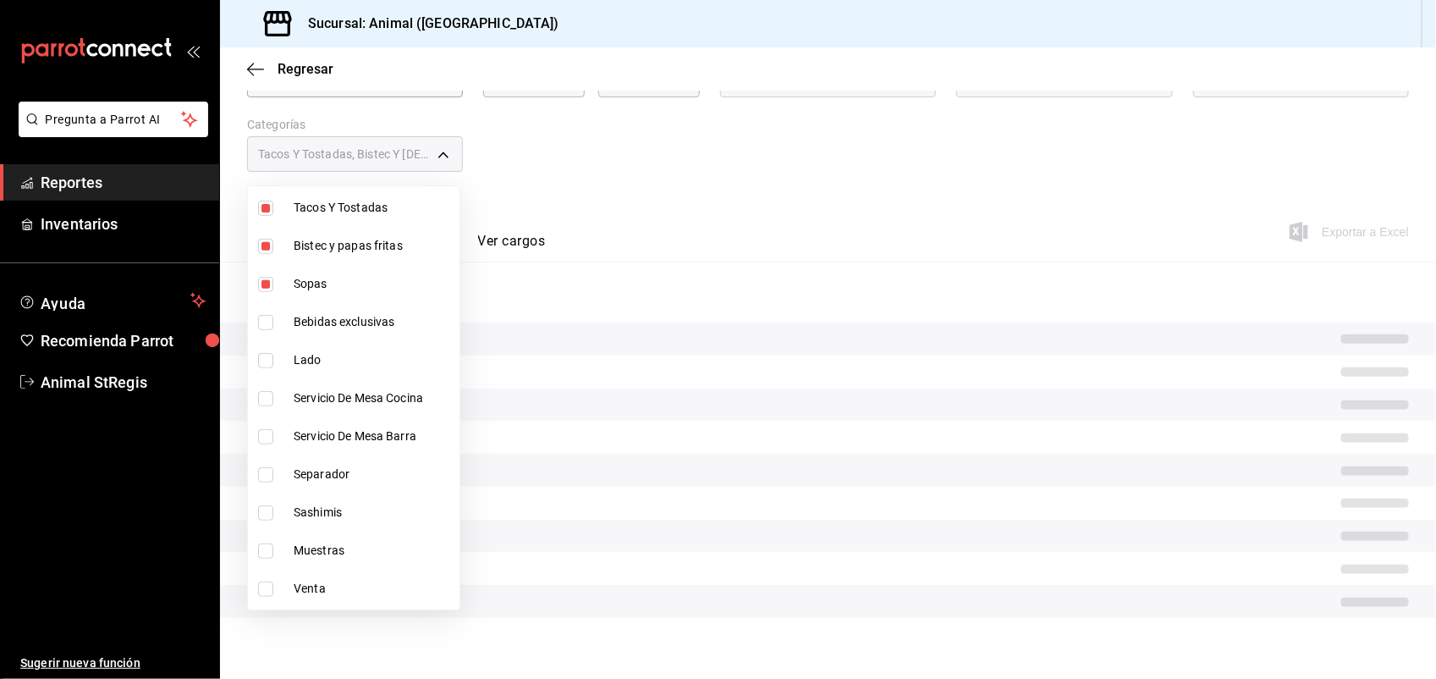
scroll to position [339, 0]
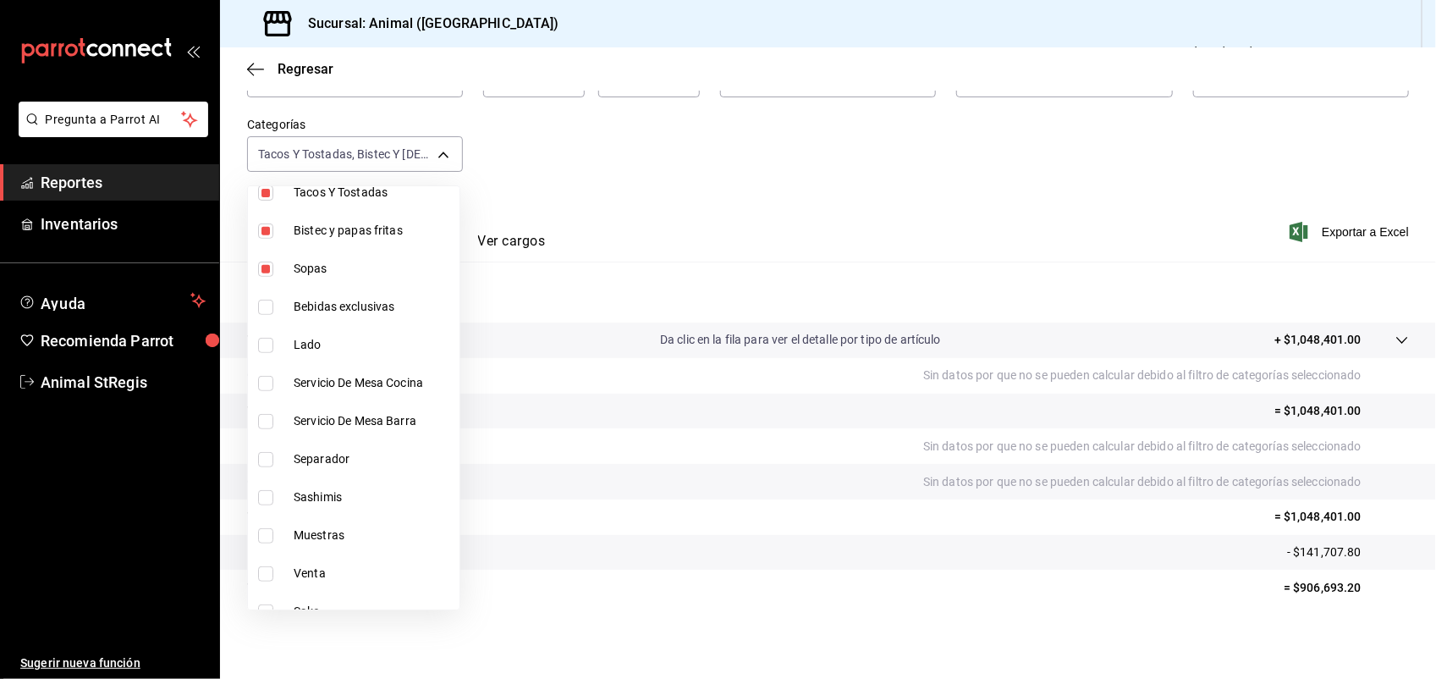
click at [269, 496] on input "checkbox" at bounding box center [265, 497] width 15 height 15
checkbox input "true"
type input "478caa61-5a17-4377-88e5-25c797c8acb8,c0133aaa-4126-4740-a95b-50edb015e131,de2f3…"
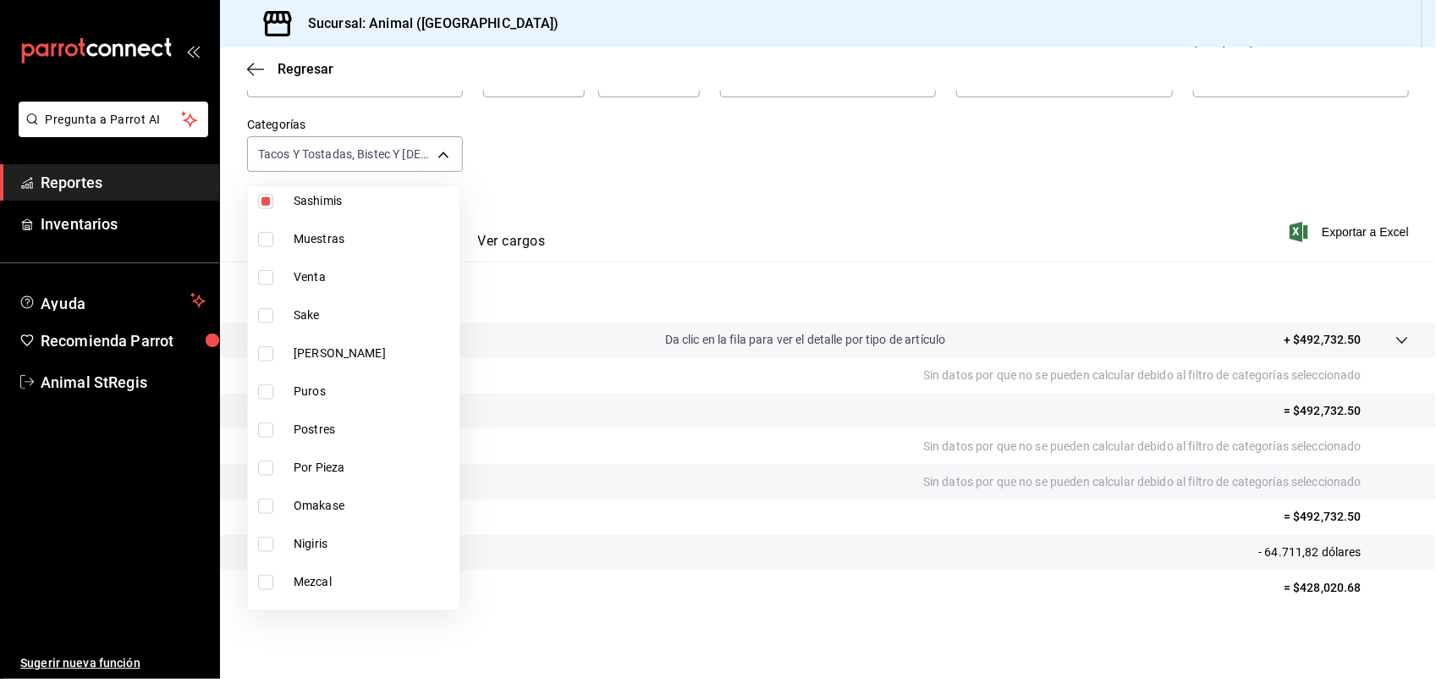
click at [262, 428] on input "checkbox" at bounding box center [265, 429] width 15 height 15
checkbox input "true"
type input "478caa61-5a17-4377-88e5-25c797c8acb8,c0133aaa-4126-4740-a95b-50edb015e131,de2f3…"
click at [273, 504] on label at bounding box center [269, 505] width 22 height 15
click at [273, 504] on input "checkbox" at bounding box center [265, 505] width 15 height 15
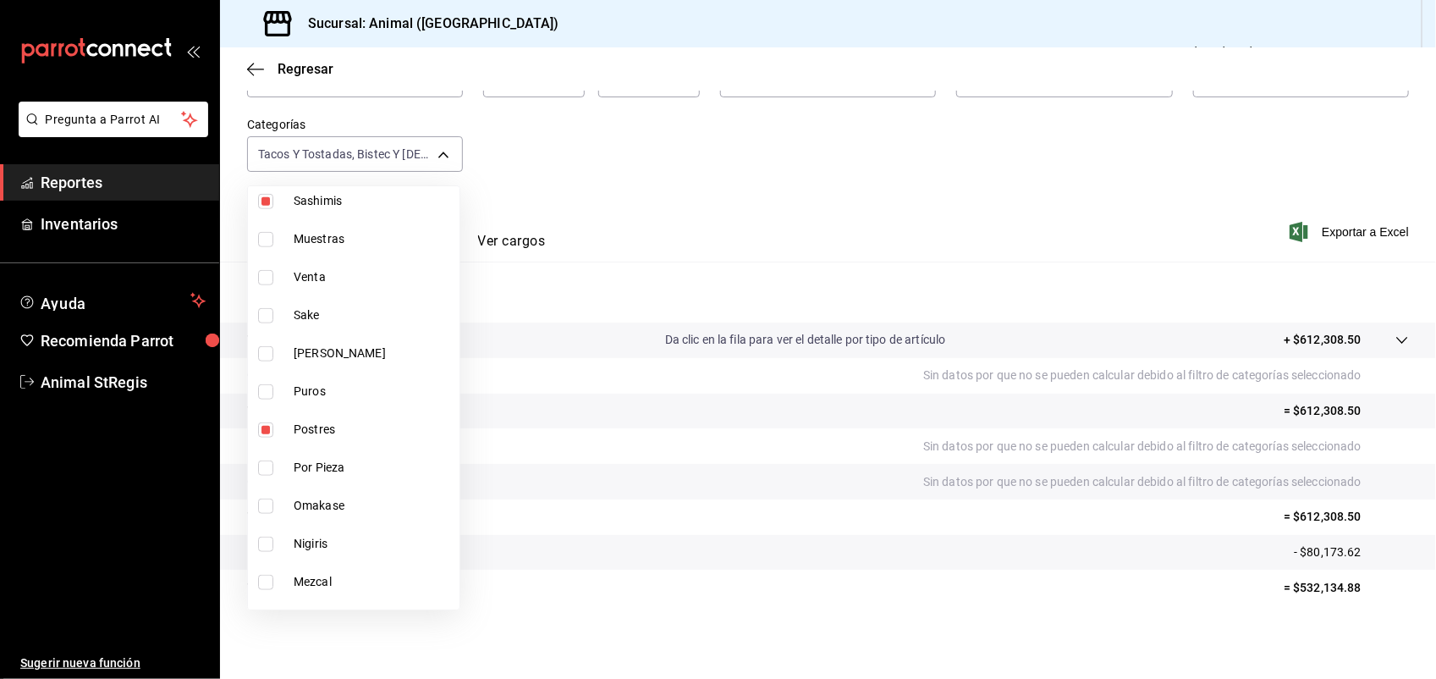
checkbox input "false"
type input "478caa61-5a17-4377-88e5-25c797c8acb8,c0133aaa-4126-4740-a95b-50edb015e131,de2f3…"
click at [265, 508] on input "checkbox" at bounding box center [265, 505] width 15 height 15
checkbox input "true"
type input "478caa61-5a17-4377-88e5-25c797c8acb8,c0133aaa-4126-4740-a95b-50edb015e131,de2f3…"
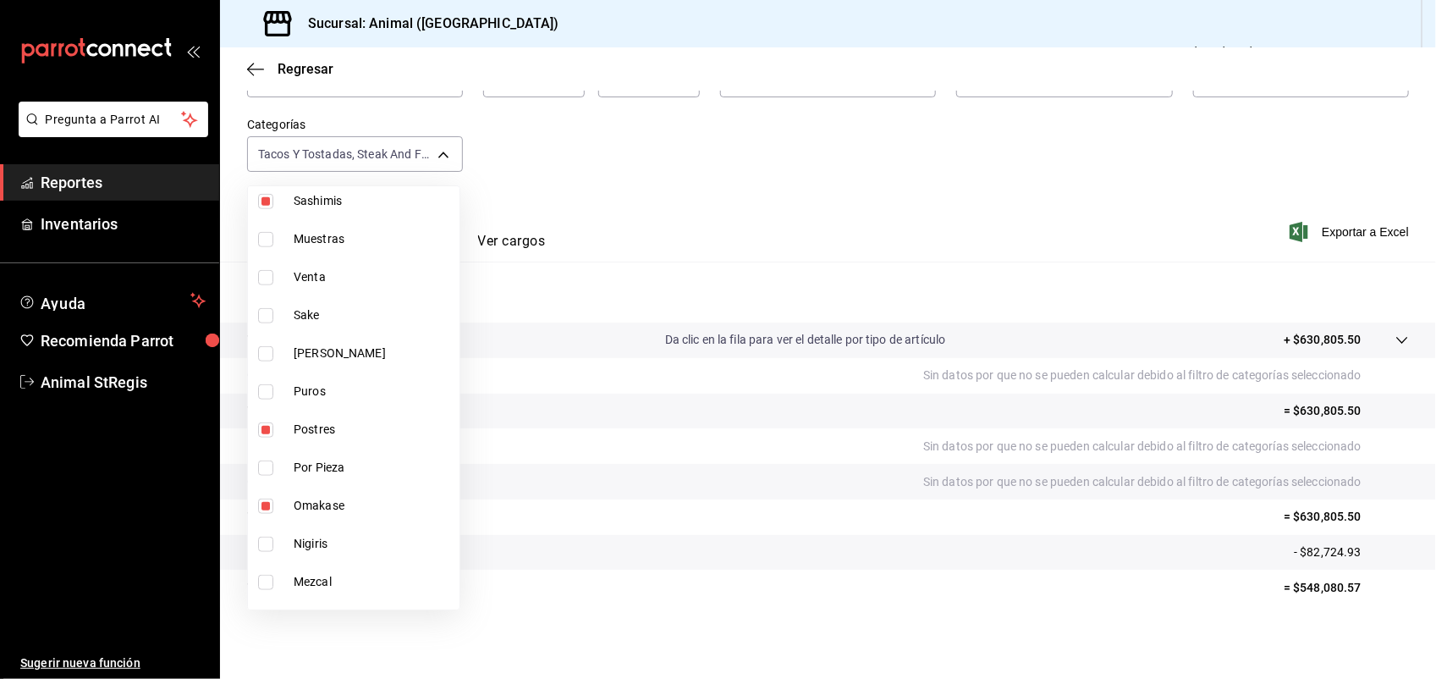
click at [267, 544] on input "checkbox" at bounding box center [265, 544] width 15 height 15
checkbox input "true"
click at [443, 594] on li "Mezcal" at bounding box center [354, 582] width 212 height 38
type input "478caa61-5a17-4377-88e5-25c797c8acb8,c0133aaa-4126-4740-a95b-50edb015e131,de2f3…"
checkbox input "true"
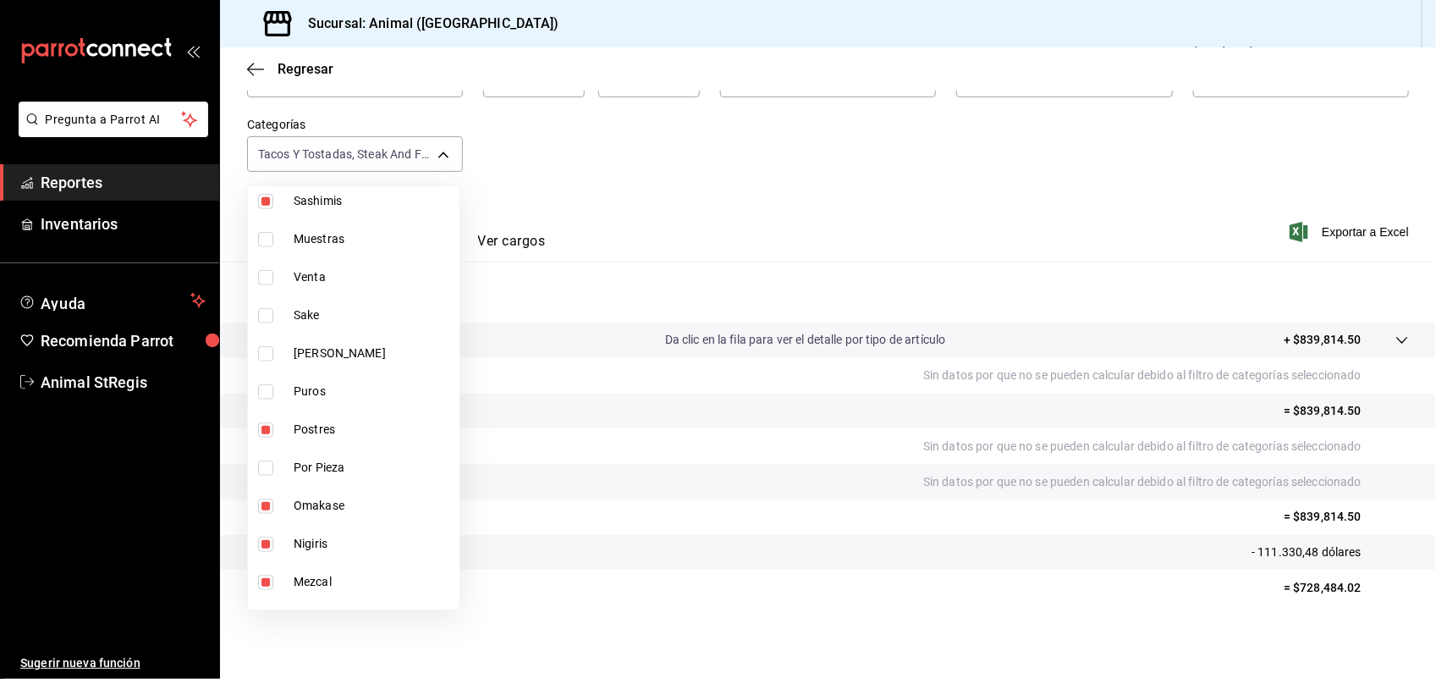
click at [443, 594] on li "Mezcal" at bounding box center [354, 582] width 212 height 38
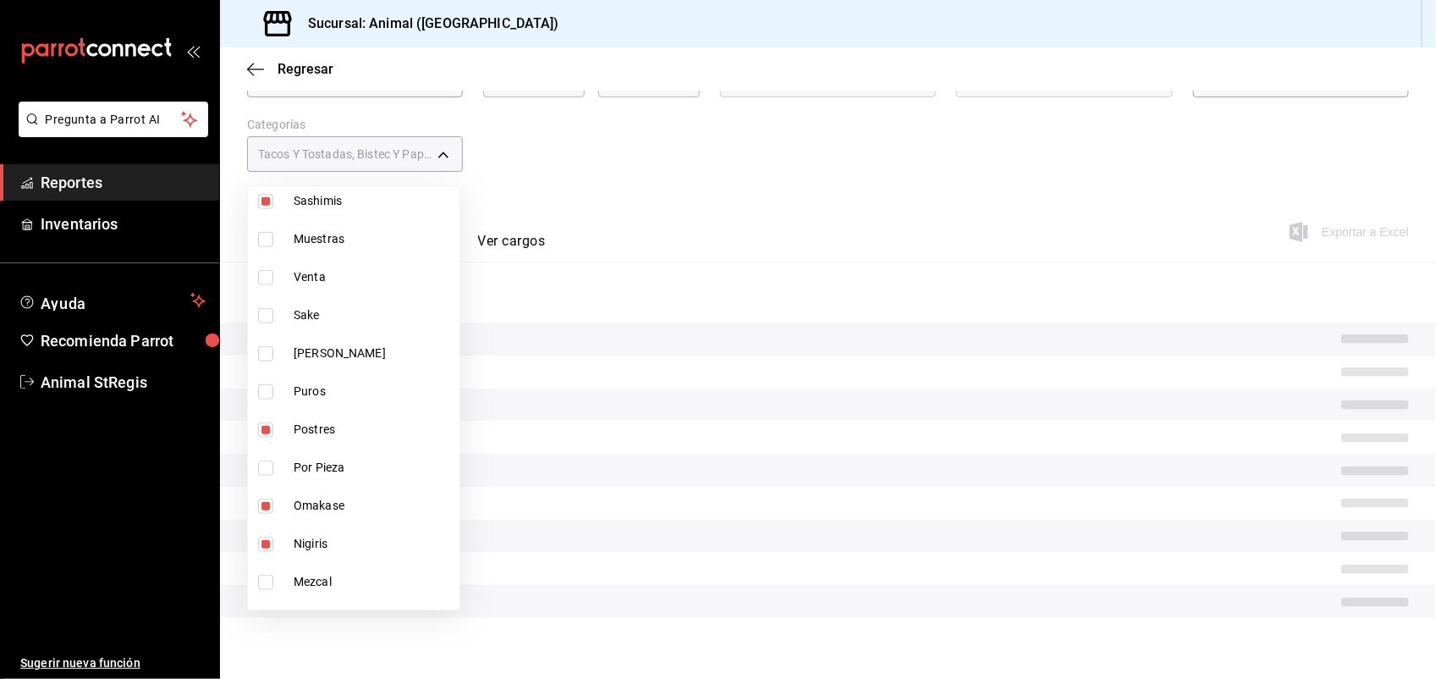
type input "478caa61-5a17-4377-88e5-25c797c8acb8,c0133aaa-4126-4740-a95b-50edb015e131,de2f3…"
checkbox input "false"
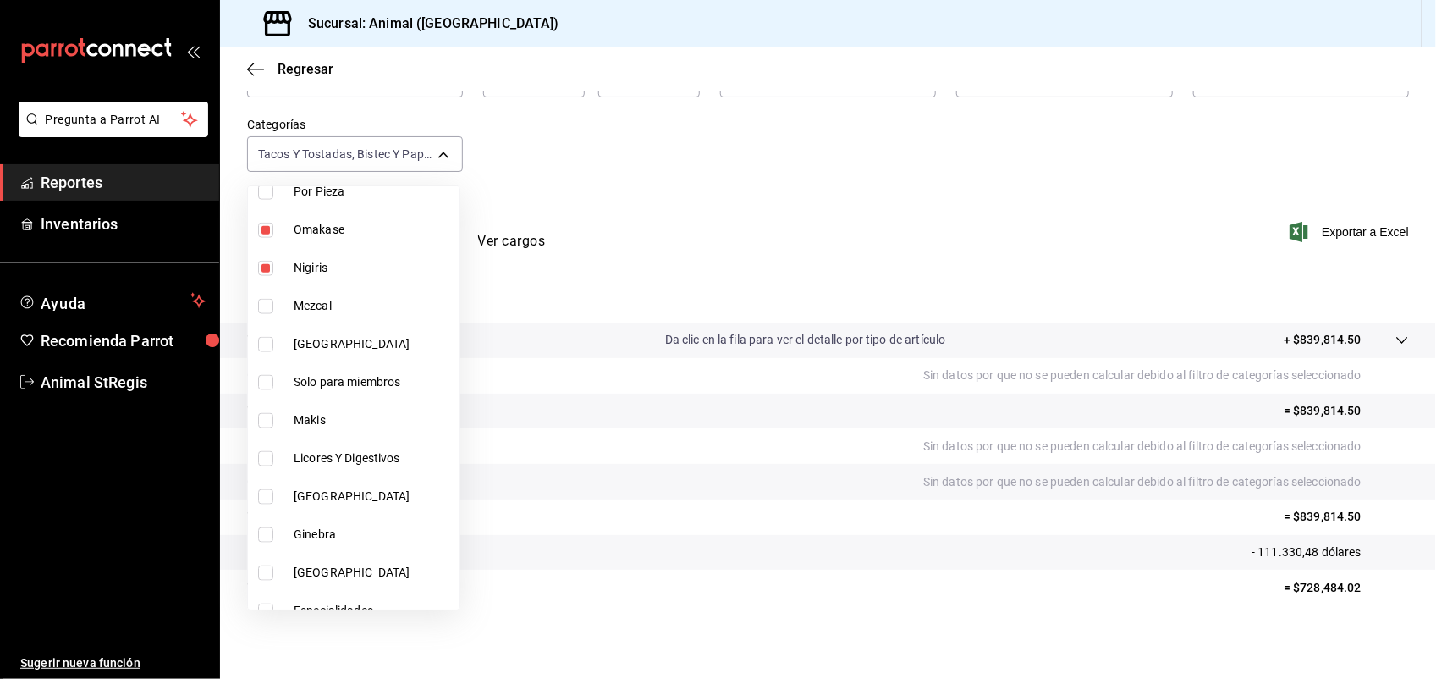
scroll to position [931, 0]
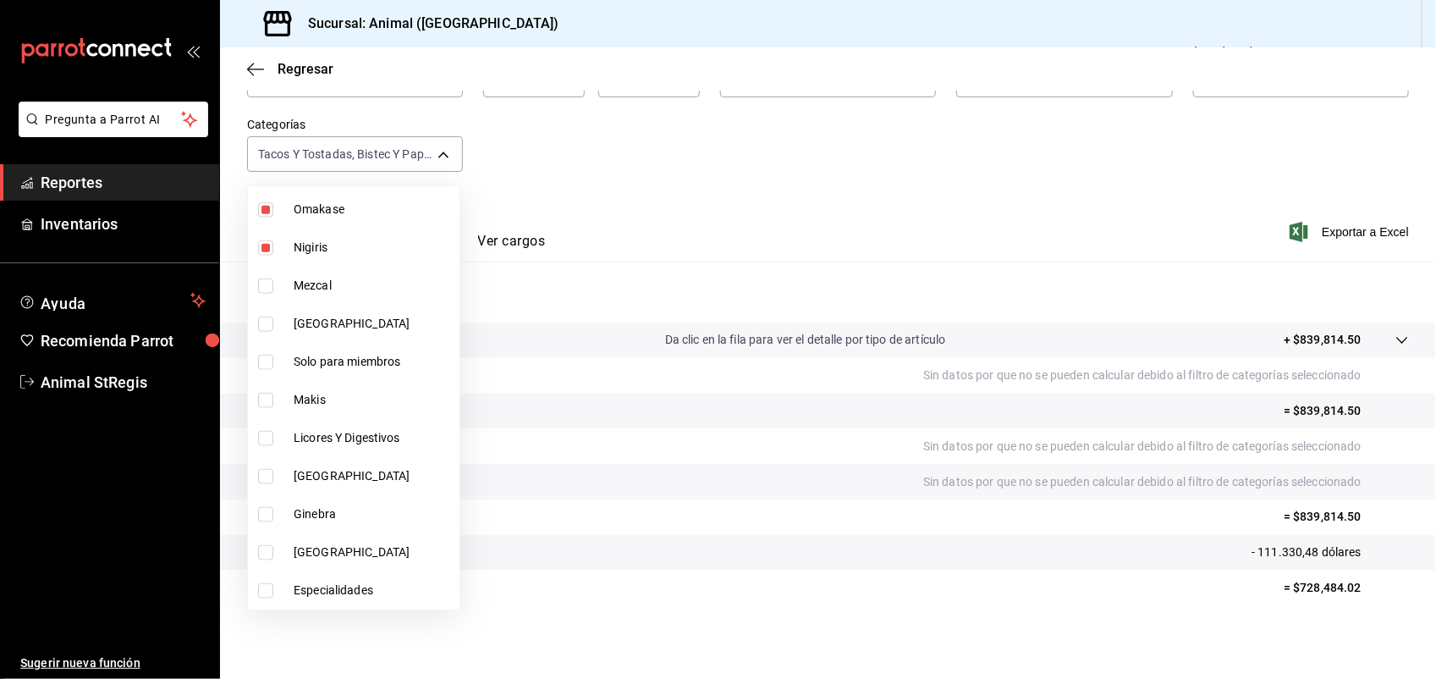
click at [264, 402] on input "checkbox" at bounding box center [265, 400] width 15 height 15
checkbox input "true"
type input "478caa61-5a17-4377-88e5-25c797c8acb8,c0133aaa-4126-4740-a95b-50edb015e131,de2f3…"
click at [267, 585] on input "checkbox" at bounding box center [265, 590] width 15 height 15
checkbox input "true"
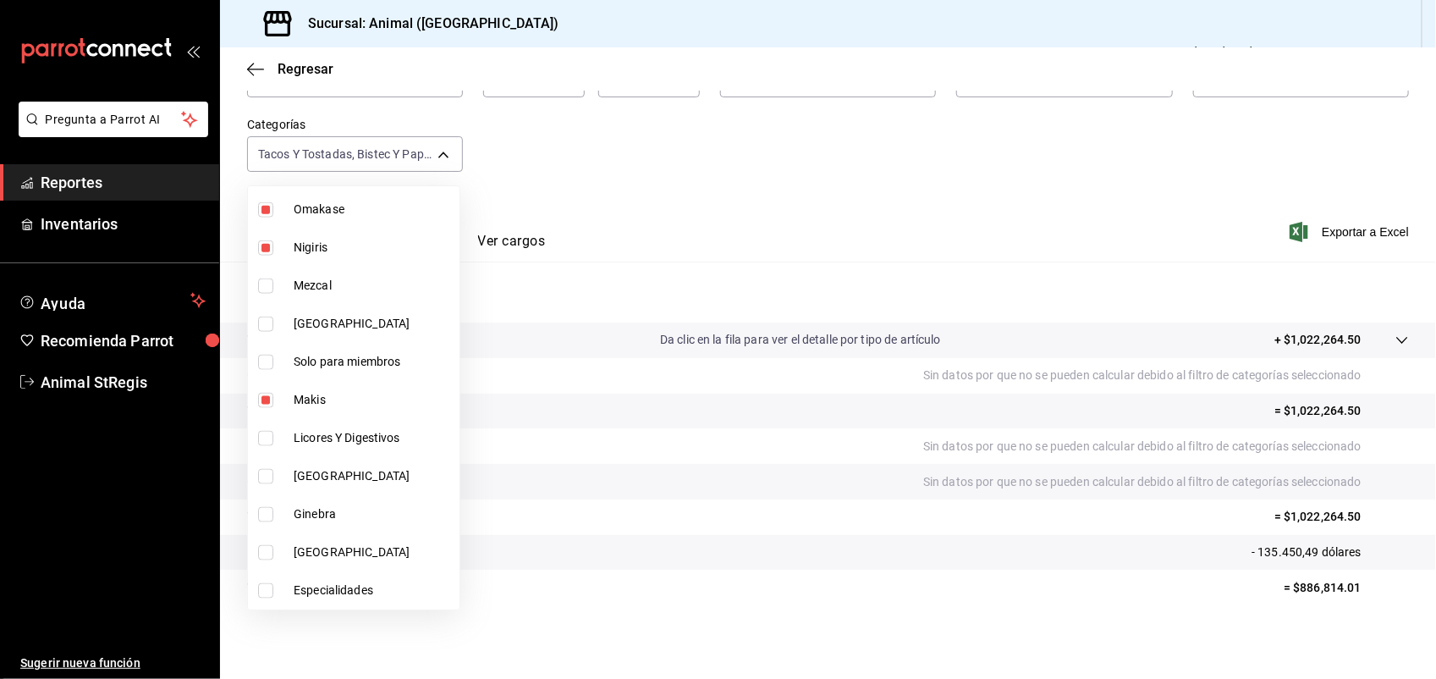
type input "478caa61-5a17-4377-88e5-25c797c8acb8,c0133aaa-4126-4740-a95b-50edb015e131,de2f3…"
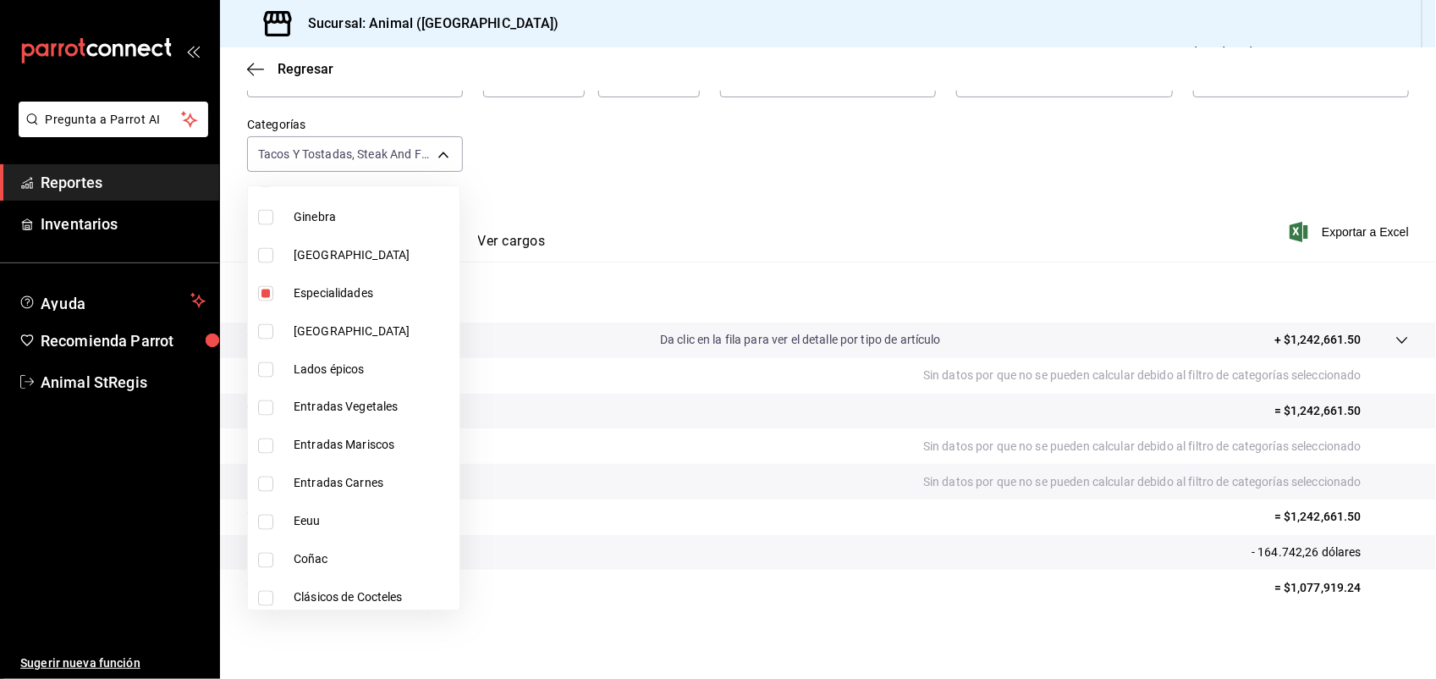
scroll to position [1269, 0]
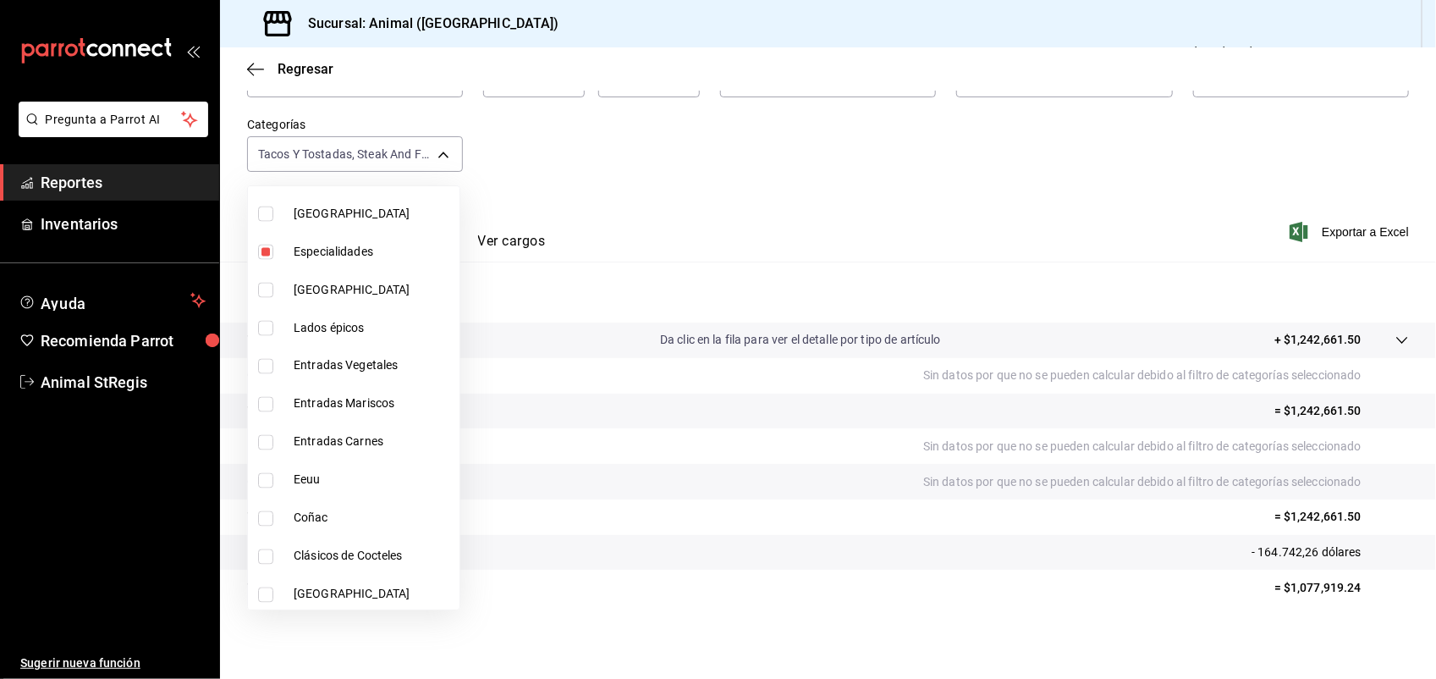
click at [265, 369] on input "checkbox" at bounding box center [265, 366] width 15 height 15
checkbox input "true"
type input "478caa61-5a17-4377-88e5-25c797c8acb8,c0133aaa-4126-4740-a95b-50edb015e131,de2f3…"
click at [264, 399] on input "checkbox" at bounding box center [265, 404] width 15 height 15
checkbox input "true"
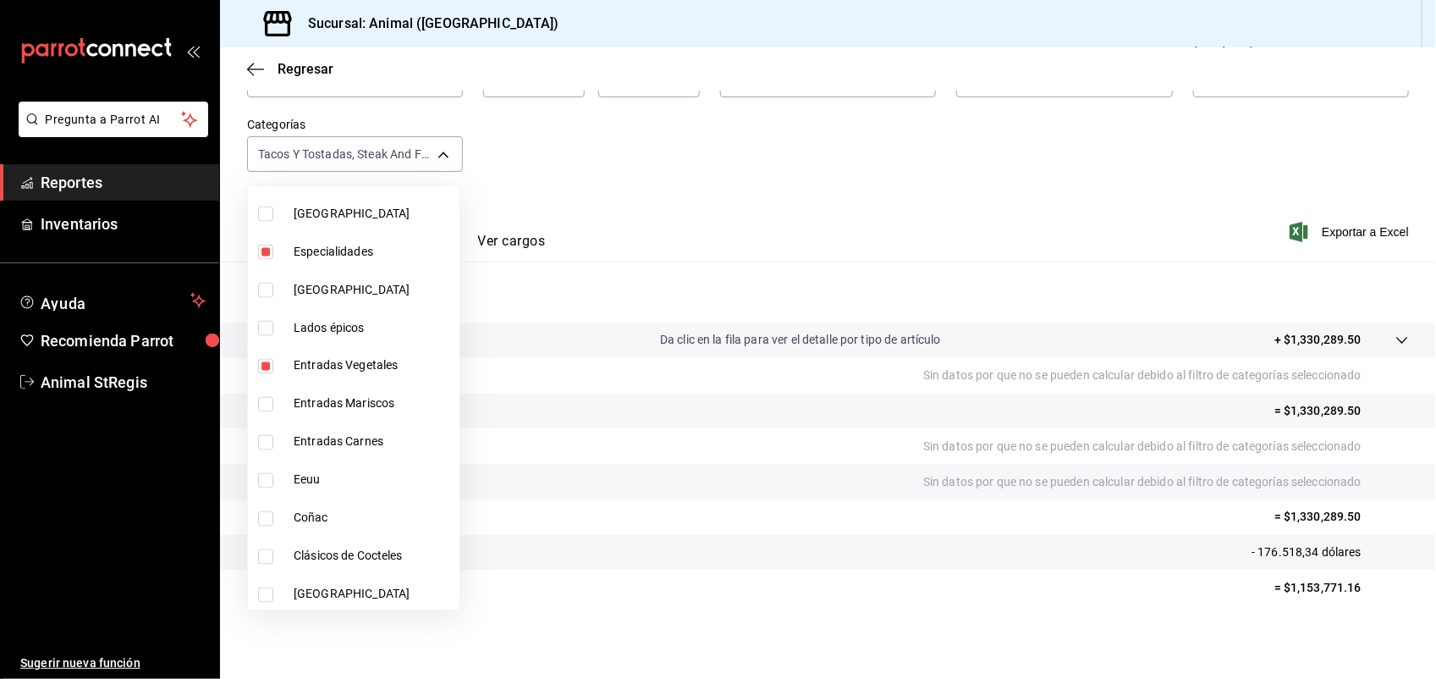
type input "478caa61-5a17-4377-88e5-25c797c8acb8,c0133aaa-4126-4740-a95b-50edb015e131,de2f3…"
click at [268, 440] on input "checkbox" at bounding box center [265, 442] width 15 height 15
checkbox input "true"
type input "478caa61-5a17-4377-88e5-25c797c8acb8,c0133aaa-4126-4740-a95b-50edb015e131,de2f3…"
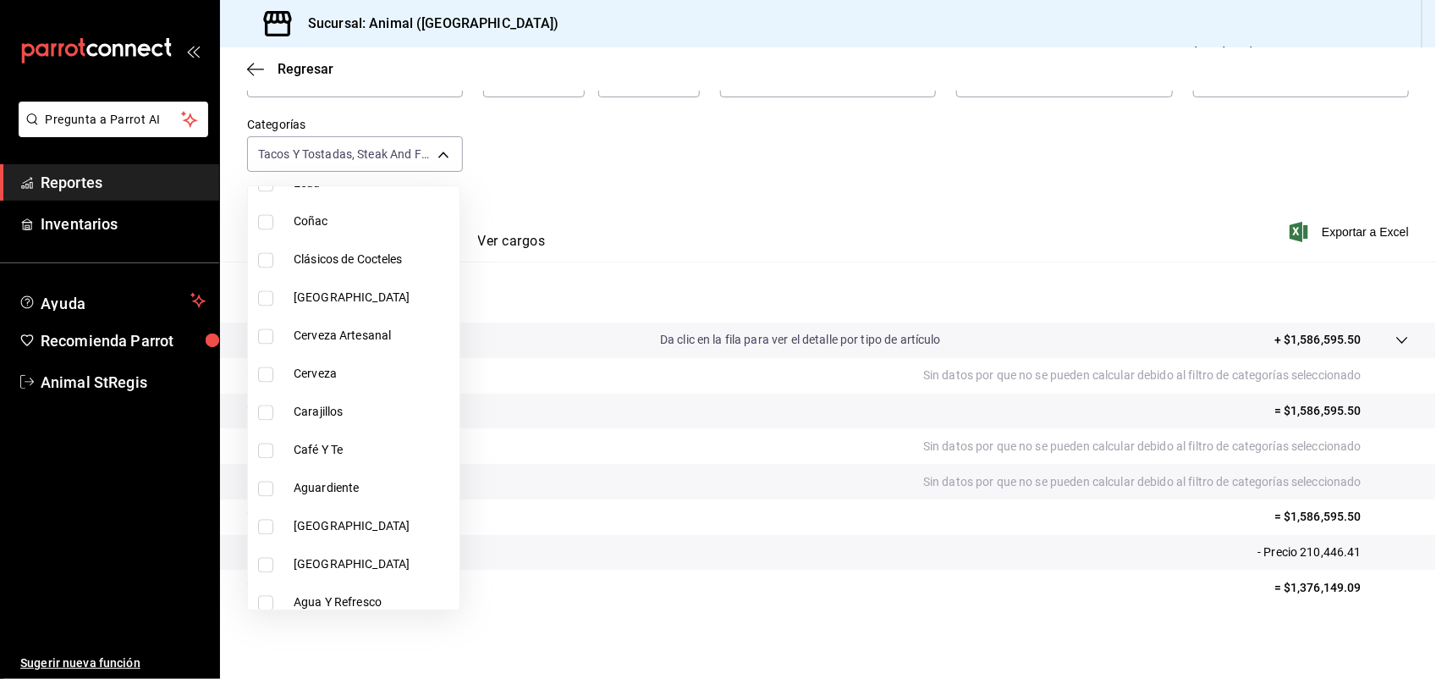
scroll to position [1576, 0]
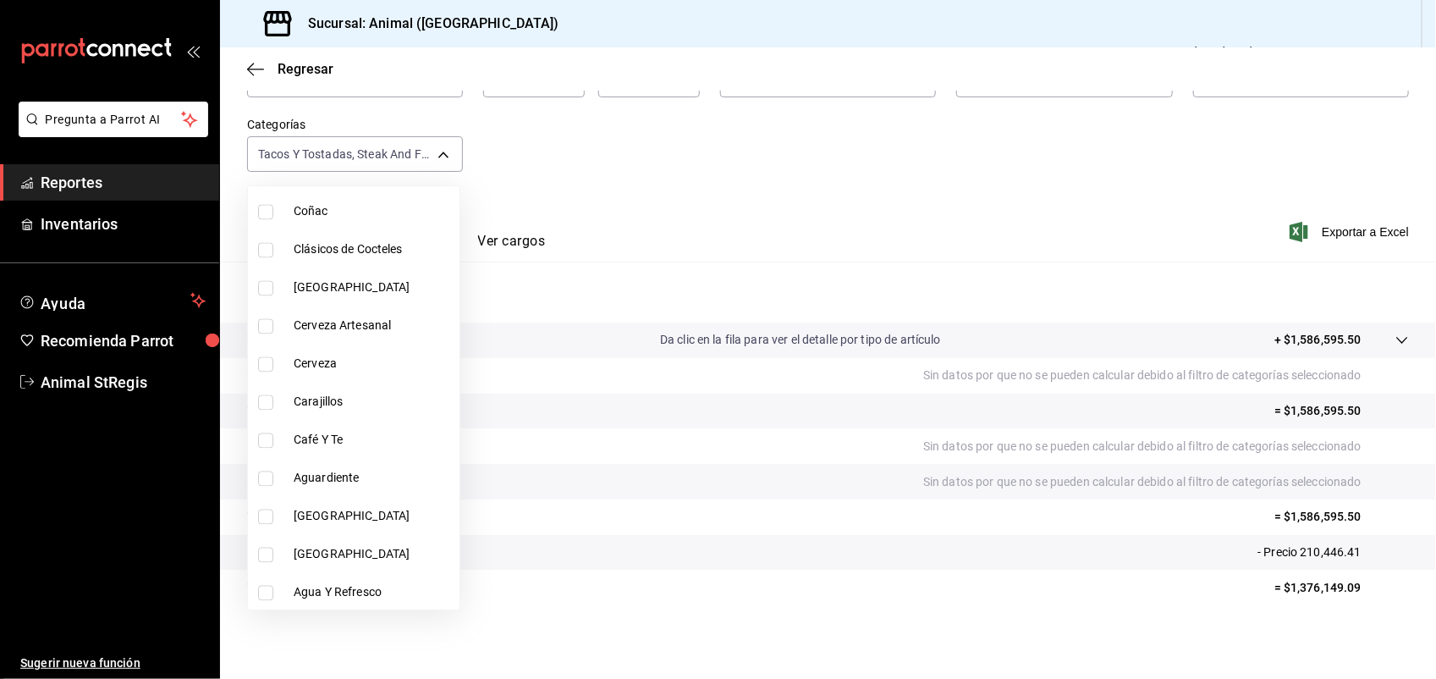
click at [1030, 350] on div at bounding box center [718, 339] width 1436 height 679
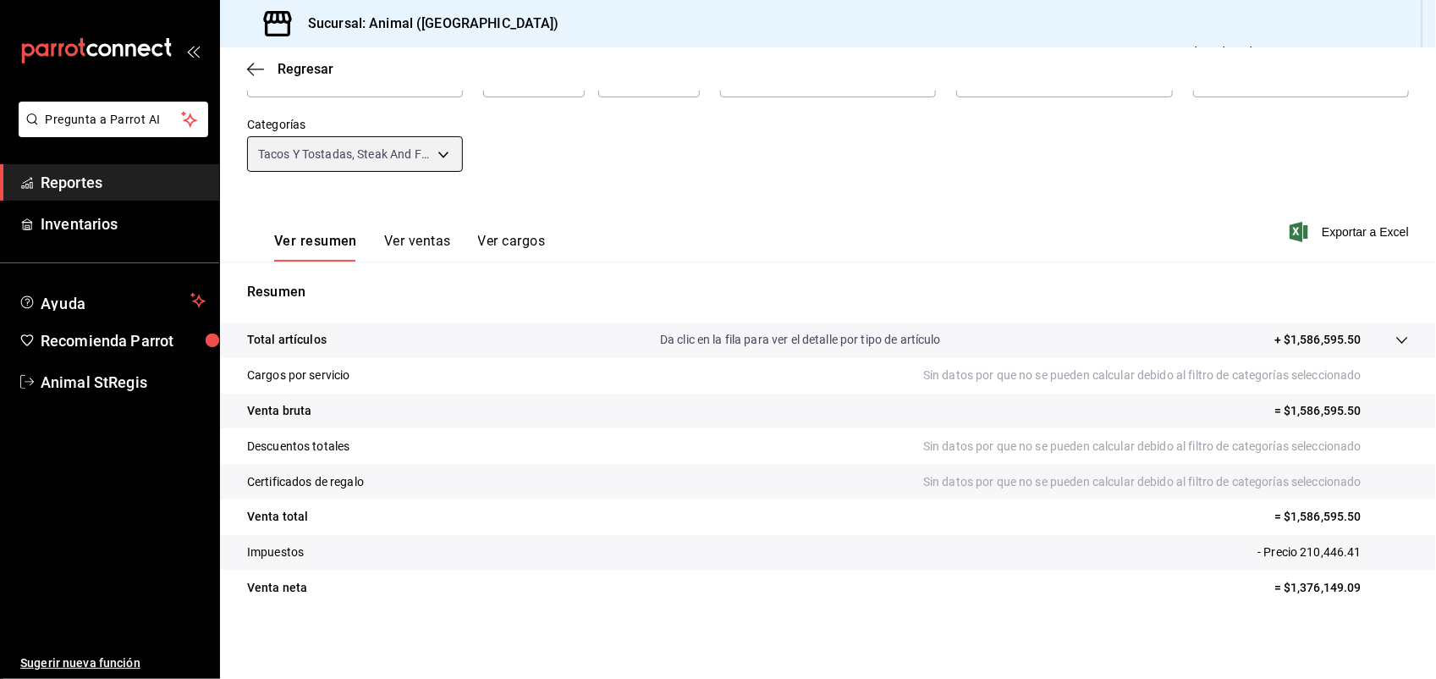
scroll to position [0, 0]
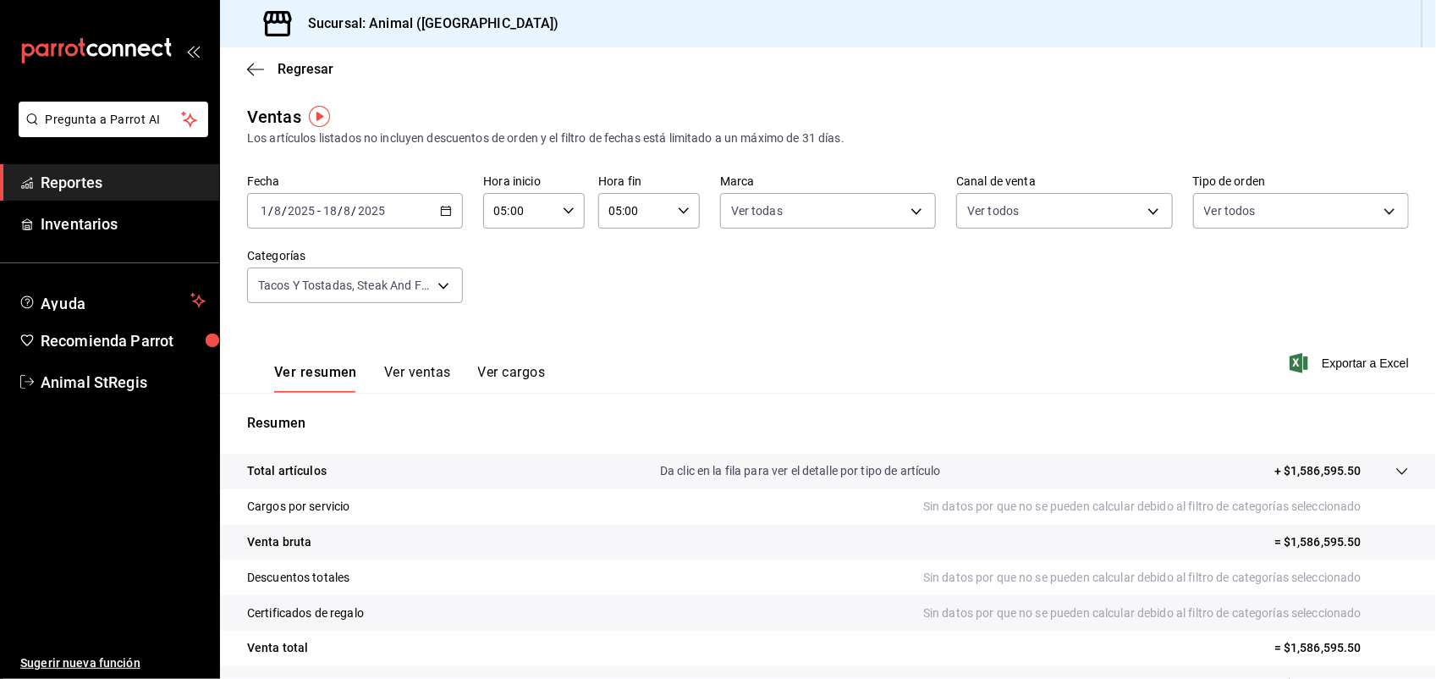
click at [246, 40] on div "Sucursal: Animal ([GEOGRAPHIC_DATA])" at bounding box center [400, 23] width 333 height 47
click at [243, 52] on div "Regresar" at bounding box center [828, 68] width 1216 height 43
click at [247, 64] on icon "button" at bounding box center [255, 69] width 17 height 15
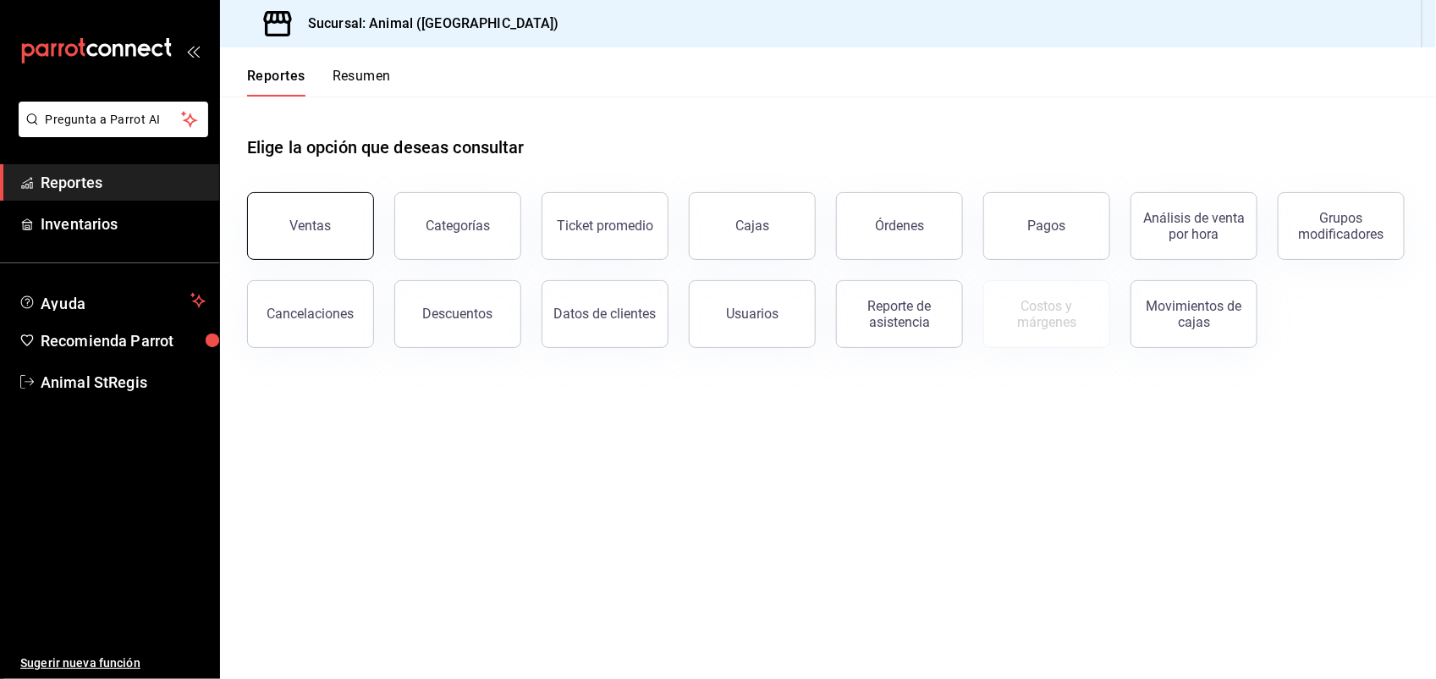
click at [293, 242] on button "Ventas" at bounding box center [310, 226] width 127 height 68
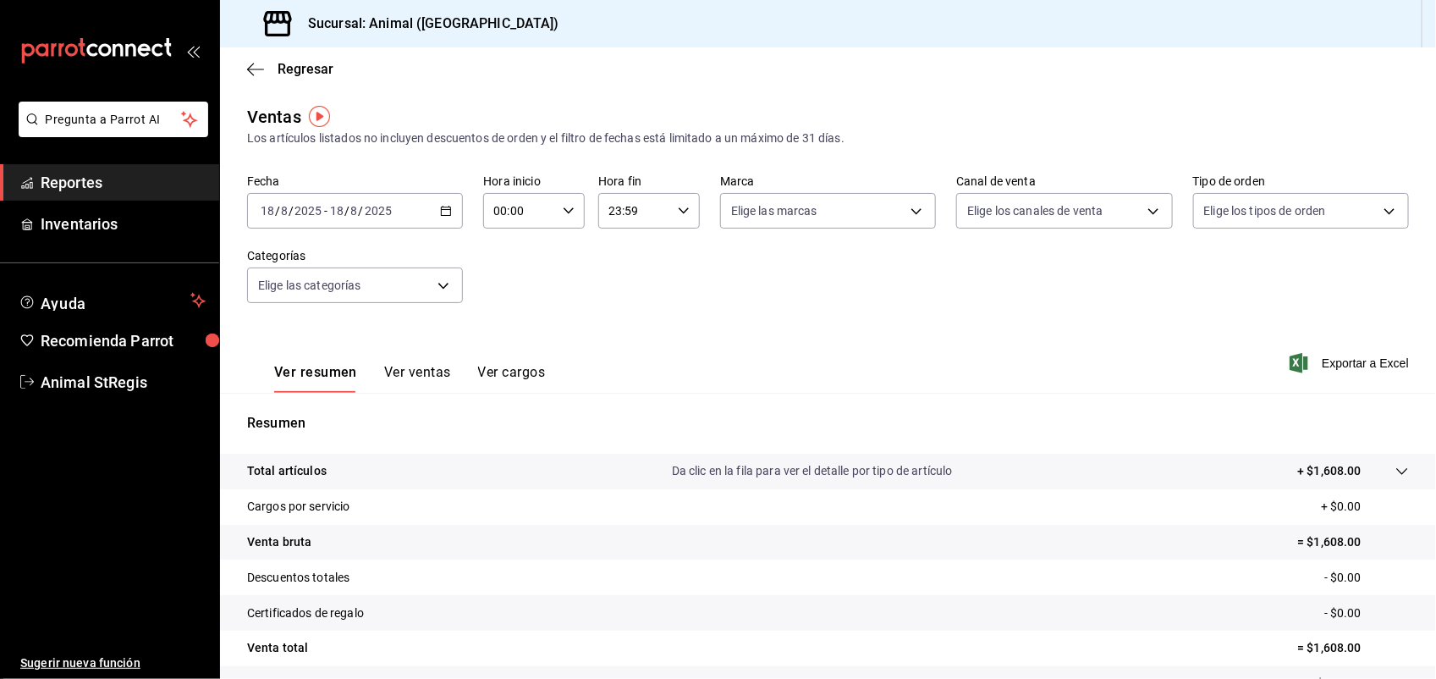
click at [360, 218] on div "[DATE] [DATE] - [DATE] [DATE]" at bounding box center [355, 211] width 216 height 36
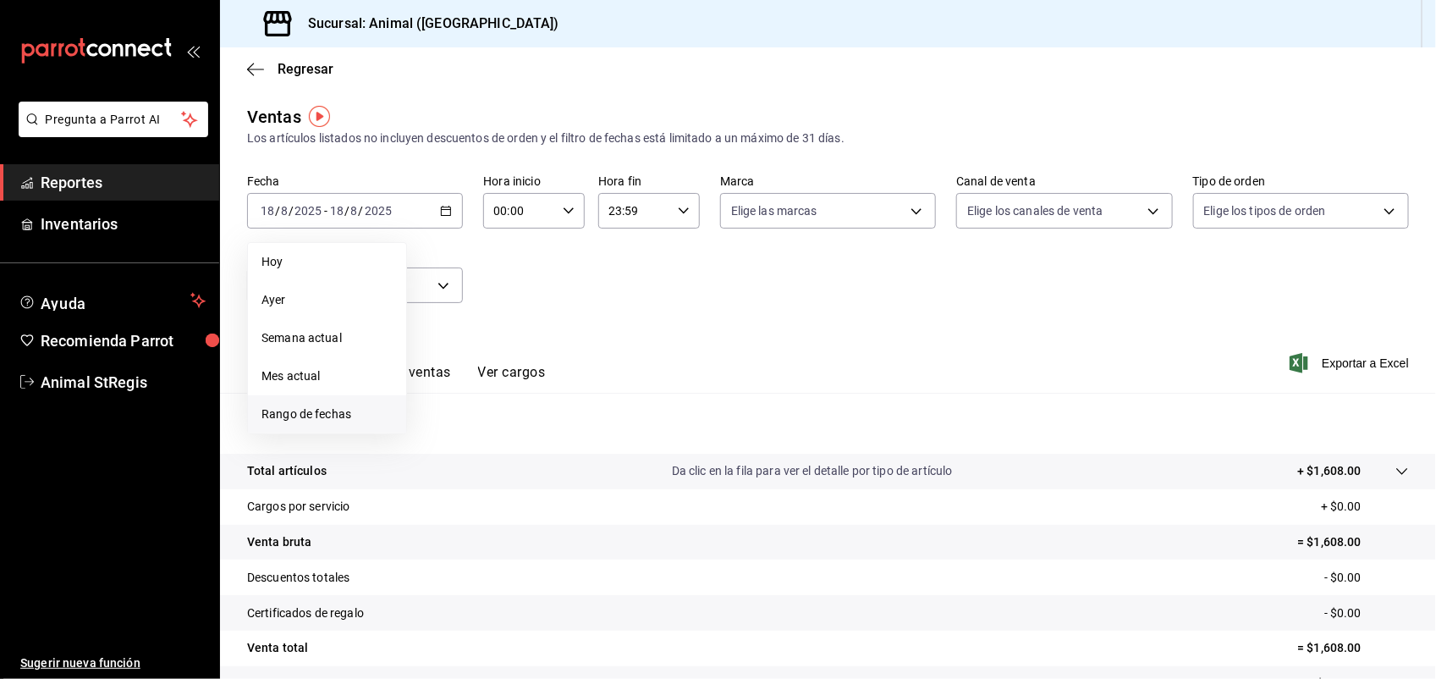
click at [284, 402] on li "Rango de fechas" at bounding box center [327, 414] width 158 height 38
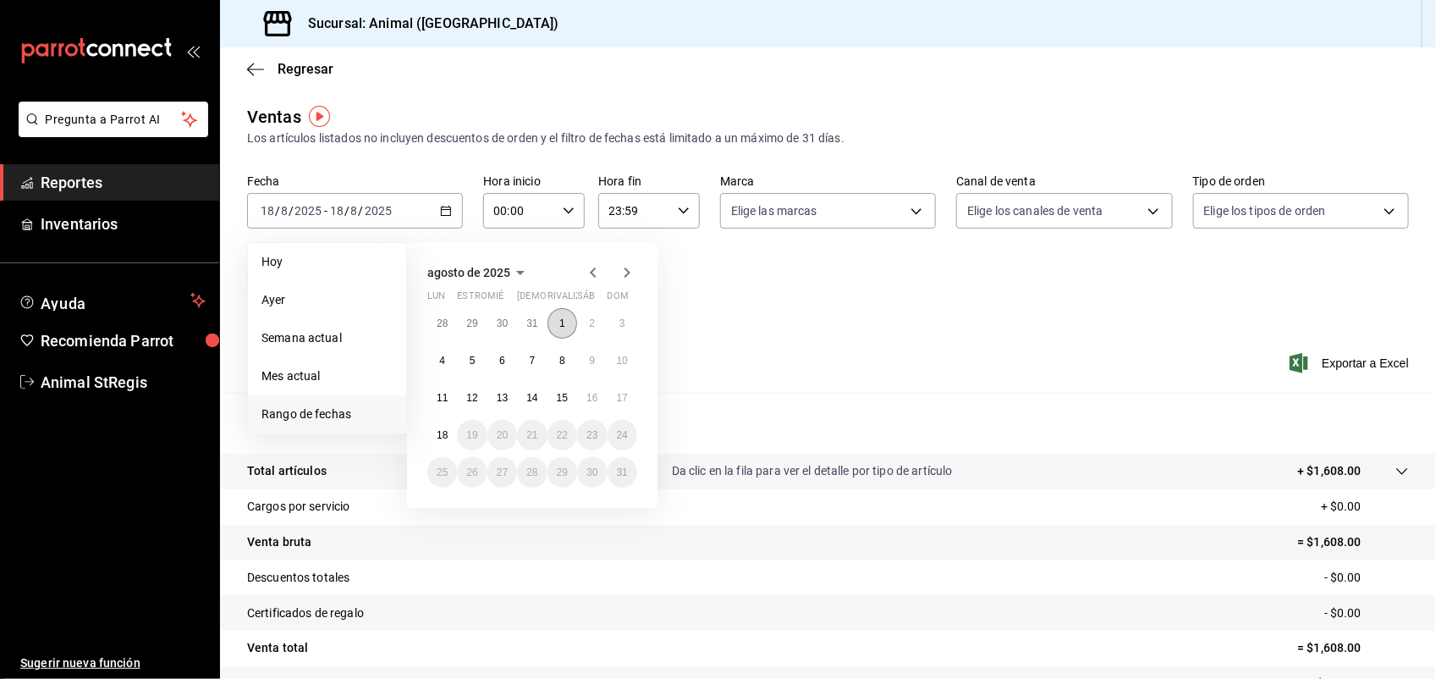
click at [554, 331] on button "1" at bounding box center [563, 323] width 30 height 30
click at [441, 426] on button "18" at bounding box center [442, 435] width 30 height 30
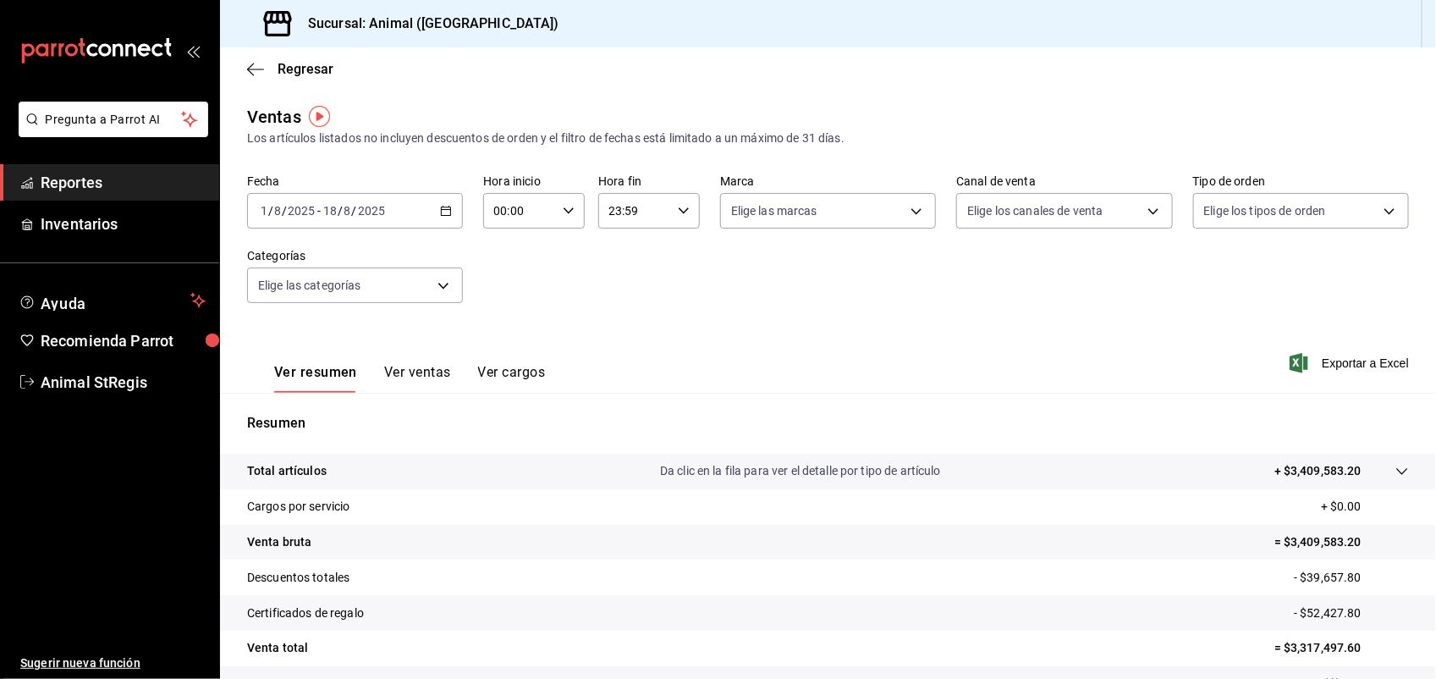
click at [531, 221] on input "00:00" at bounding box center [519, 211] width 73 height 34
click at [500, 284] on span "05" at bounding box center [505, 291] width 23 height 14
type input "05:00"
click at [670, 210] on div at bounding box center [718, 339] width 1436 height 679
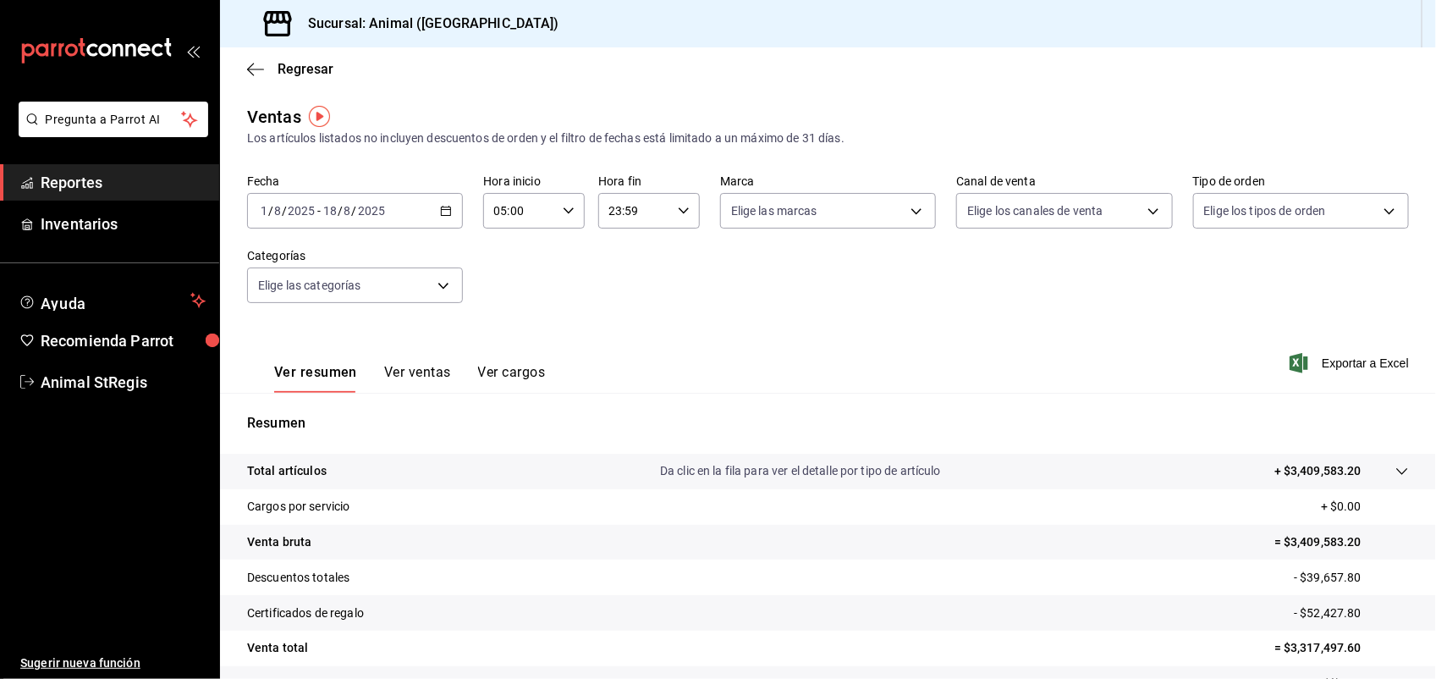
click at [678, 205] on icon "button" at bounding box center [684, 211] width 12 height 12
click at [677, 344] on button "58" at bounding box center [668, 361] width 43 height 34
click at [667, 256] on span "00" at bounding box center [669, 252] width 23 height 14
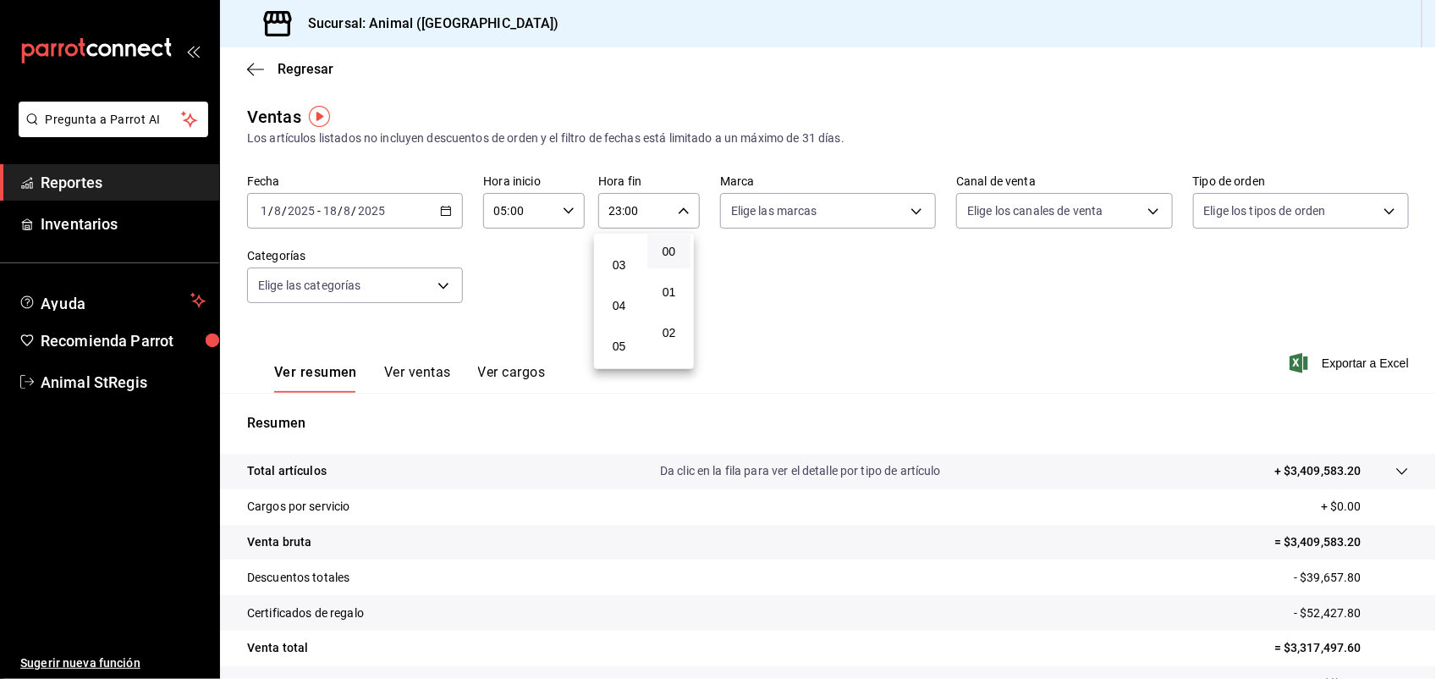
scroll to position [112, 0]
click at [619, 339] on span "05" at bounding box center [619, 346] width 23 height 14
type input "05:00"
click at [904, 225] on div at bounding box center [718, 339] width 1436 height 679
click at [907, 220] on body "Pregunta a Parrot AI Reportes Inventarios Ayuda Recomienda Parrot Animal StRegi…" at bounding box center [718, 339] width 1436 height 679
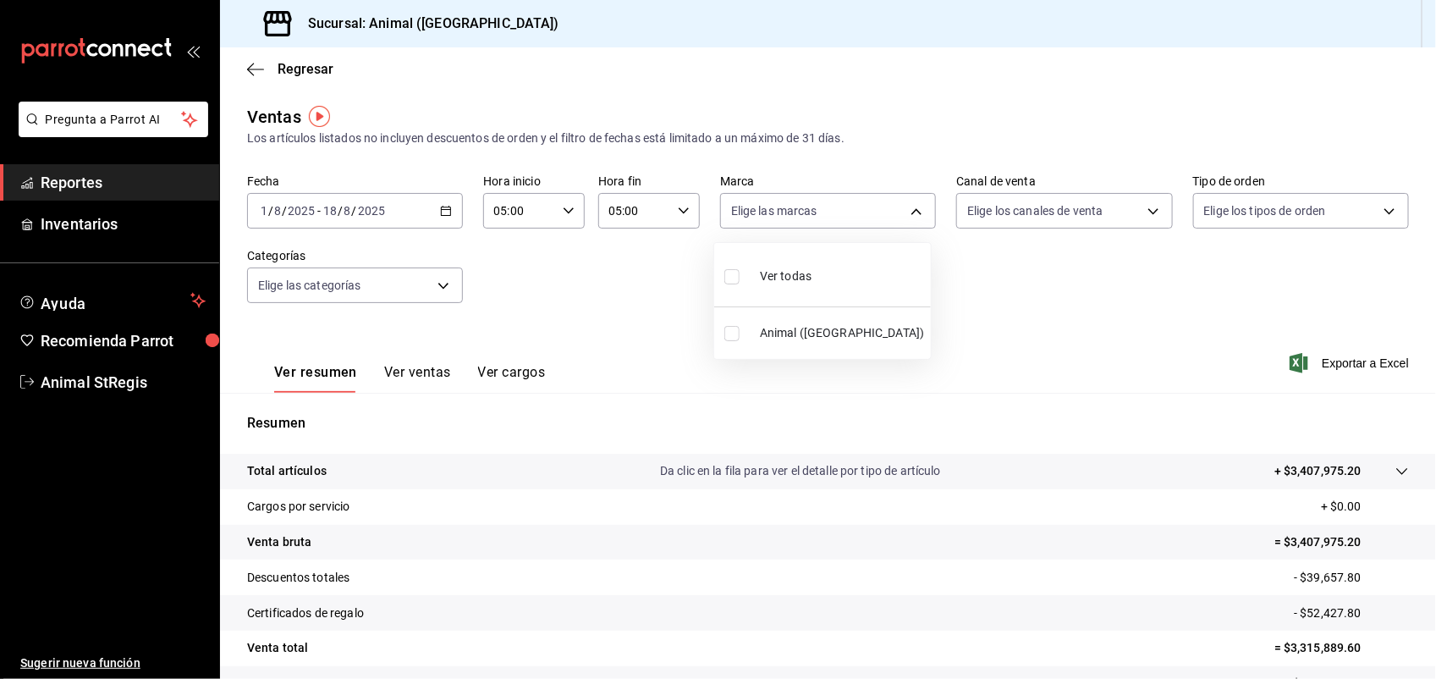
click at [736, 330] on input "checkbox" at bounding box center [731, 333] width 15 height 15
checkbox input "true"
type input "3f39fcdc-c8c4-4fff-883a-47b345d9391c"
checkbox input "true"
click at [1356, 357] on div at bounding box center [718, 339] width 1436 height 679
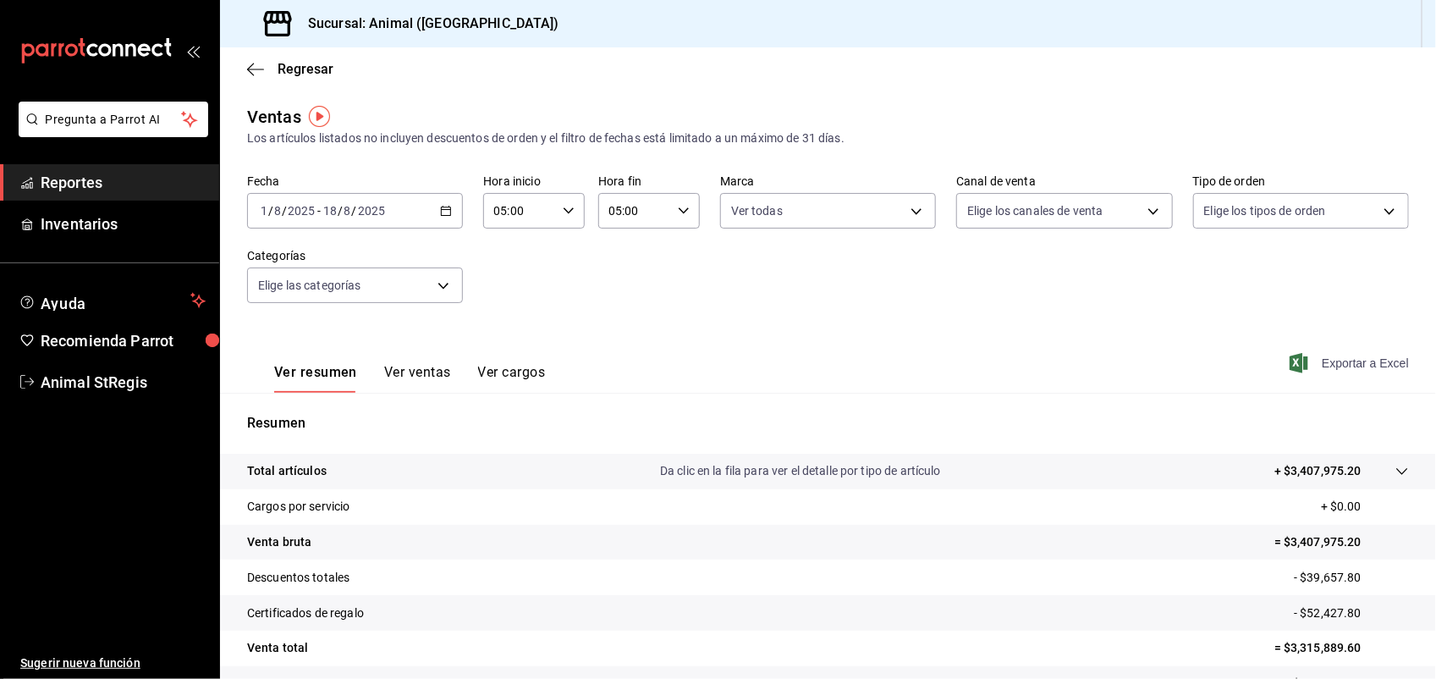
click at [1324, 365] on font "Exportar a Excel" at bounding box center [1365, 363] width 87 height 14
